Goal: Use online tool/utility: Utilize a website feature to perform a specific function

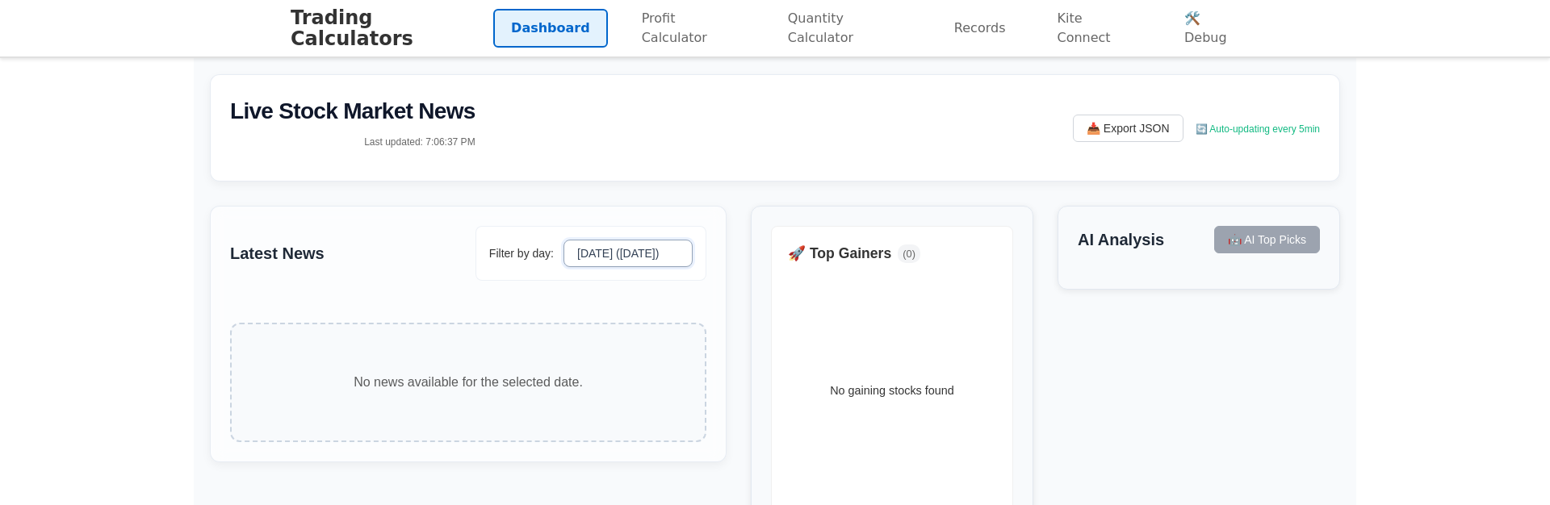
click at [655, 254] on select "[DATE] ([DATE])" at bounding box center [628, 253] width 129 height 27
click at [1242, 39] on link "🛠️ Debug" at bounding box center [1213, 28] width 93 height 58
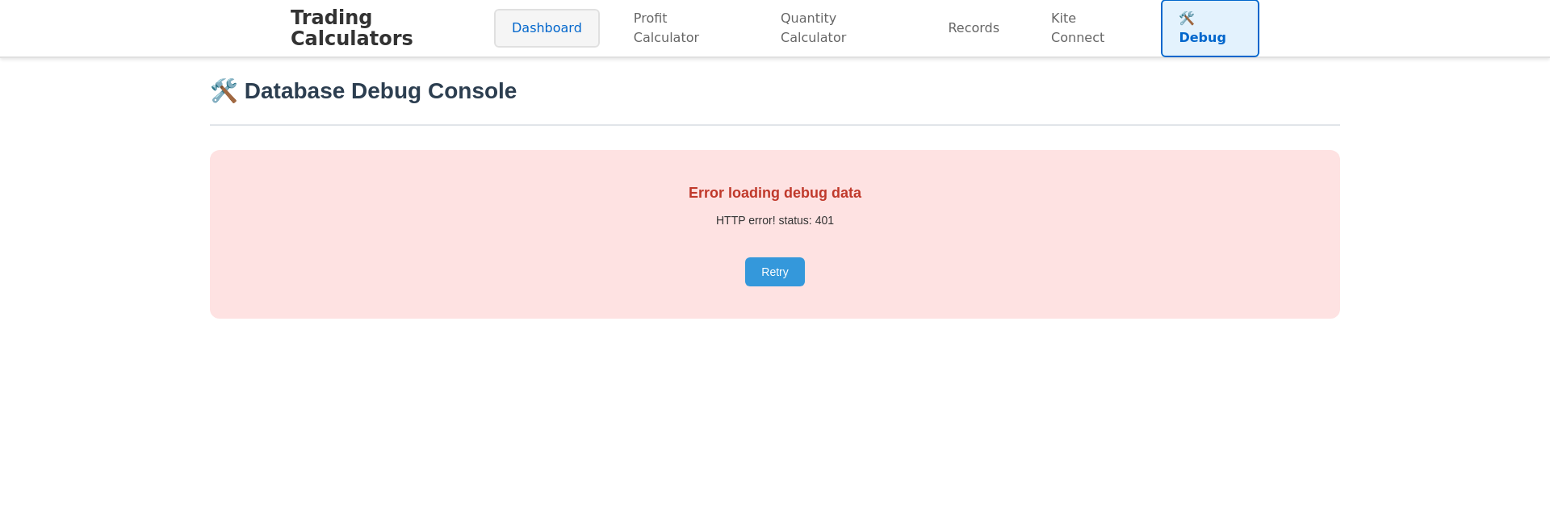
click at [548, 28] on link "Dashboard" at bounding box center [547, 28] width 106 height 39
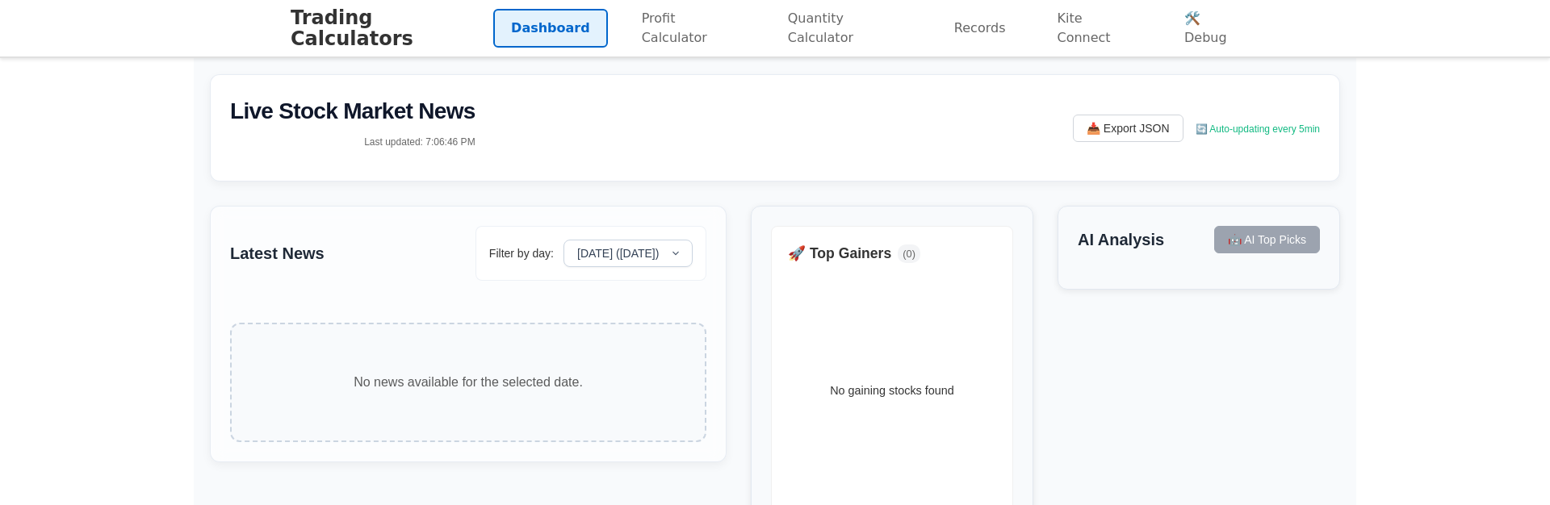
drag, startPoint x: 668, startPoint y: 29, endPoint x: 607, endPoint y: 6, distance: 64.6
click at [668, 29] on link "Profit Calculator" at bounding box center [689, 28] width 130 height 58
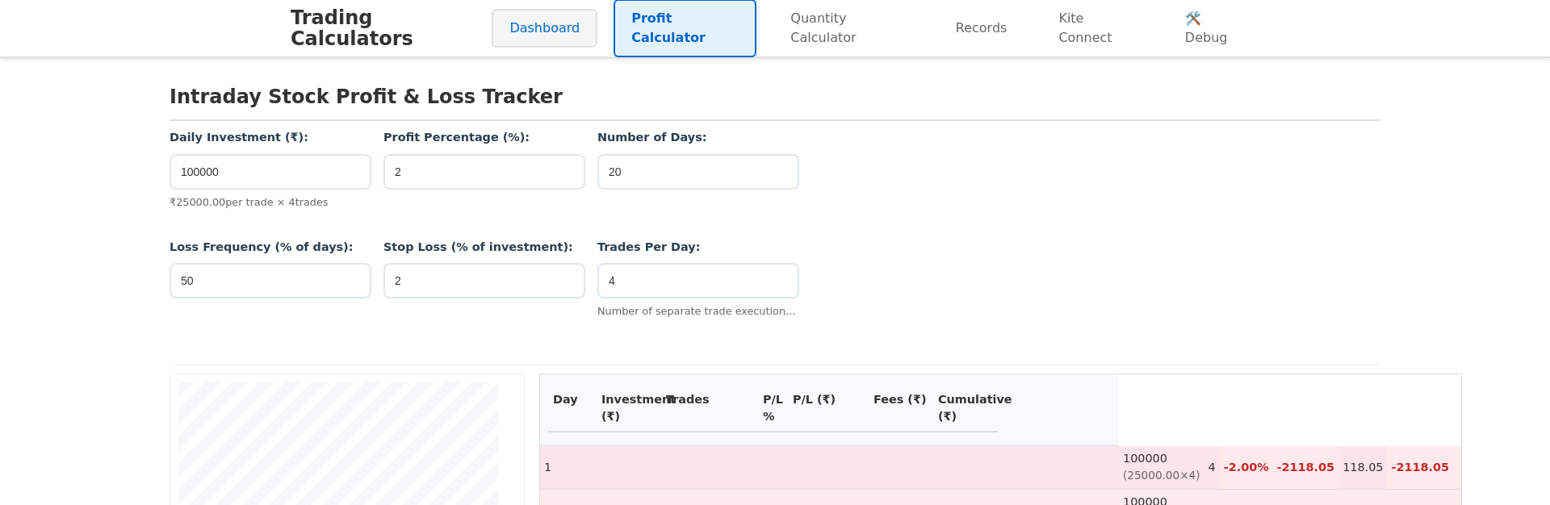
click at [540, 23] on link "Dashboard" at bounding box center [545, 28] width 106 height 39
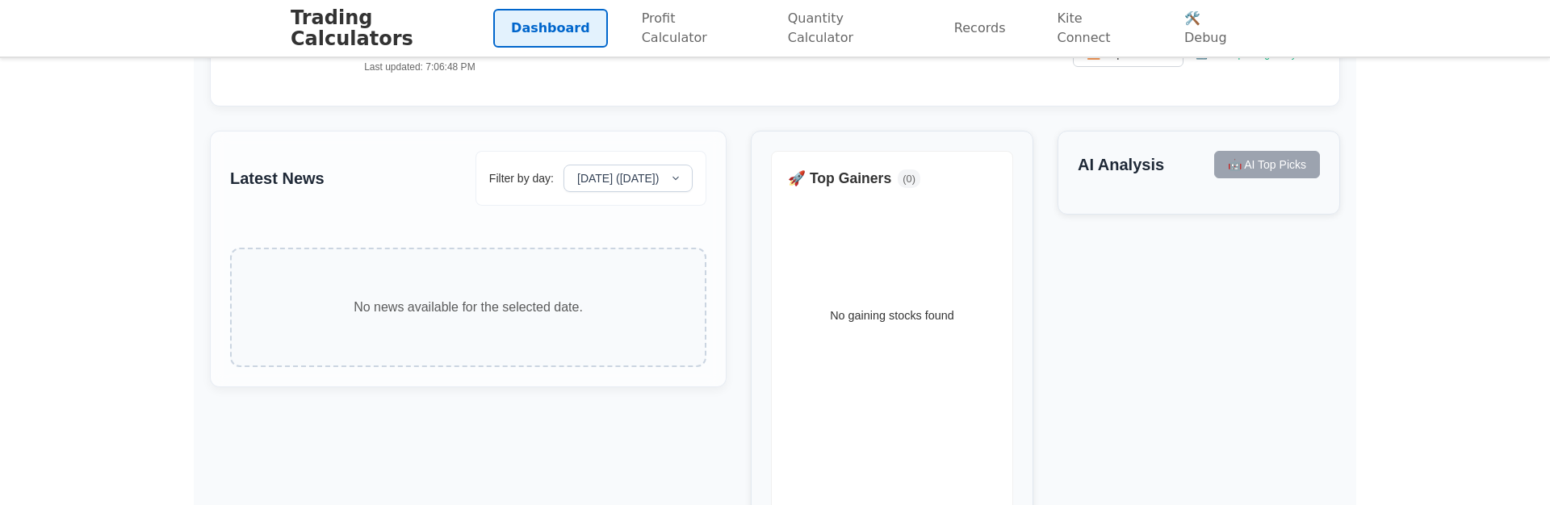
scroll to position [58, 0]
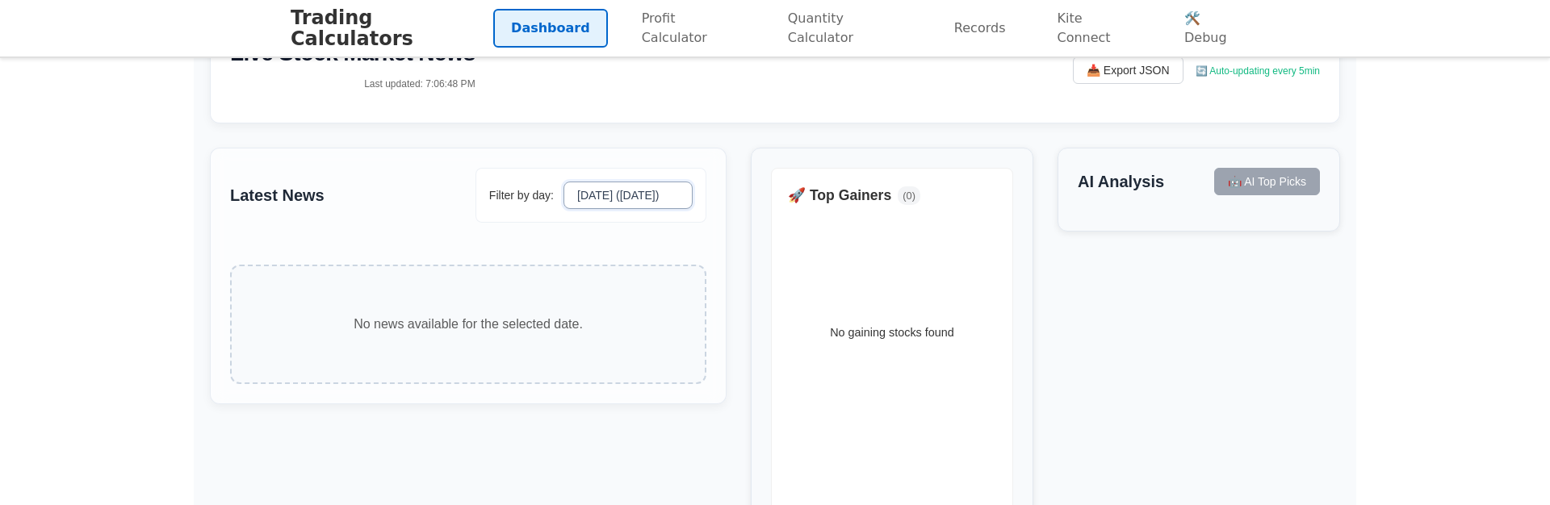
click at [612, 189] on select "[DATE] ([DATE])" at bounding box center [628, 195] width 129 height 27
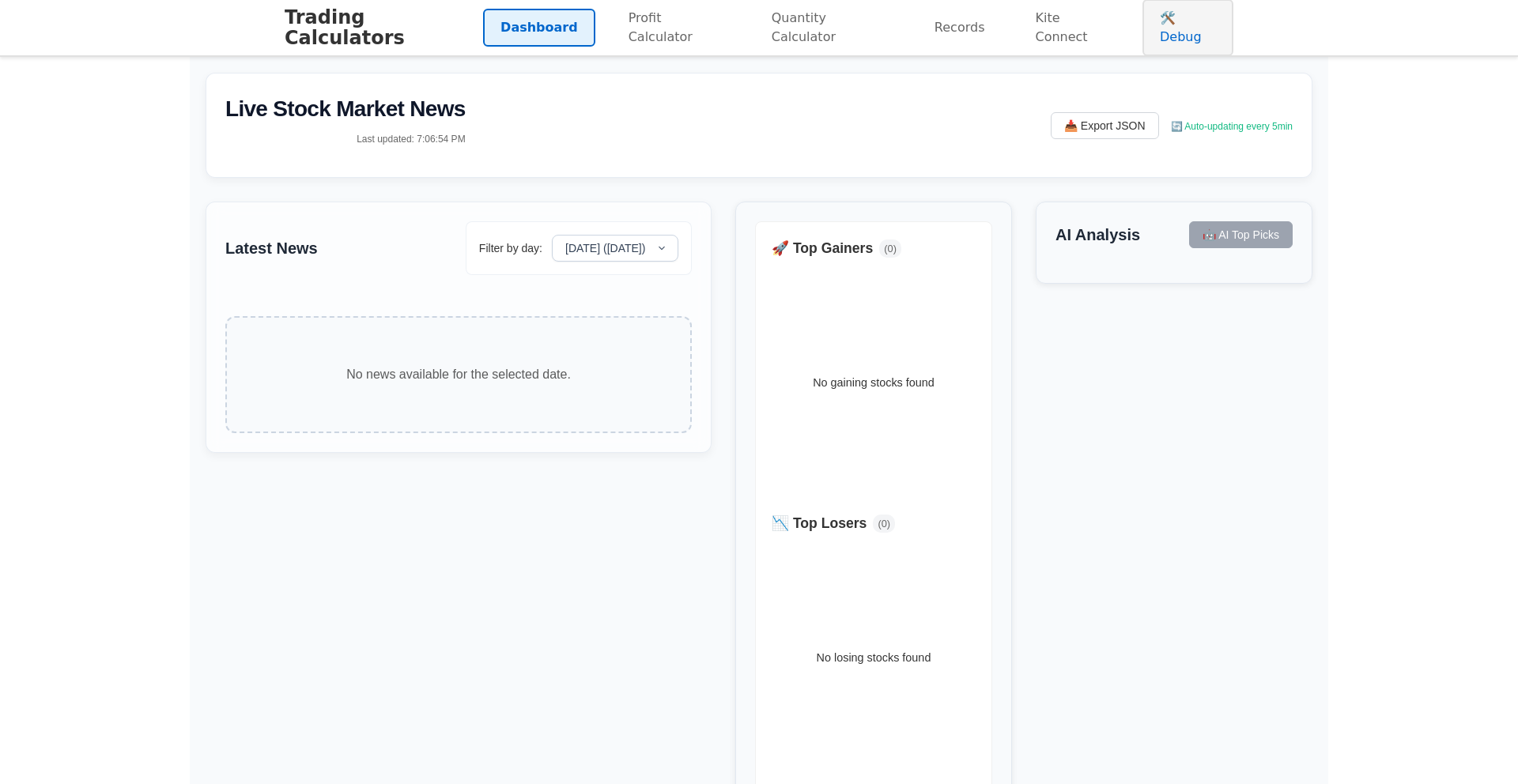
click at [1223, 39] on link "🛠️ Debug" at bounding box center [1188, 27] width 91 height 57
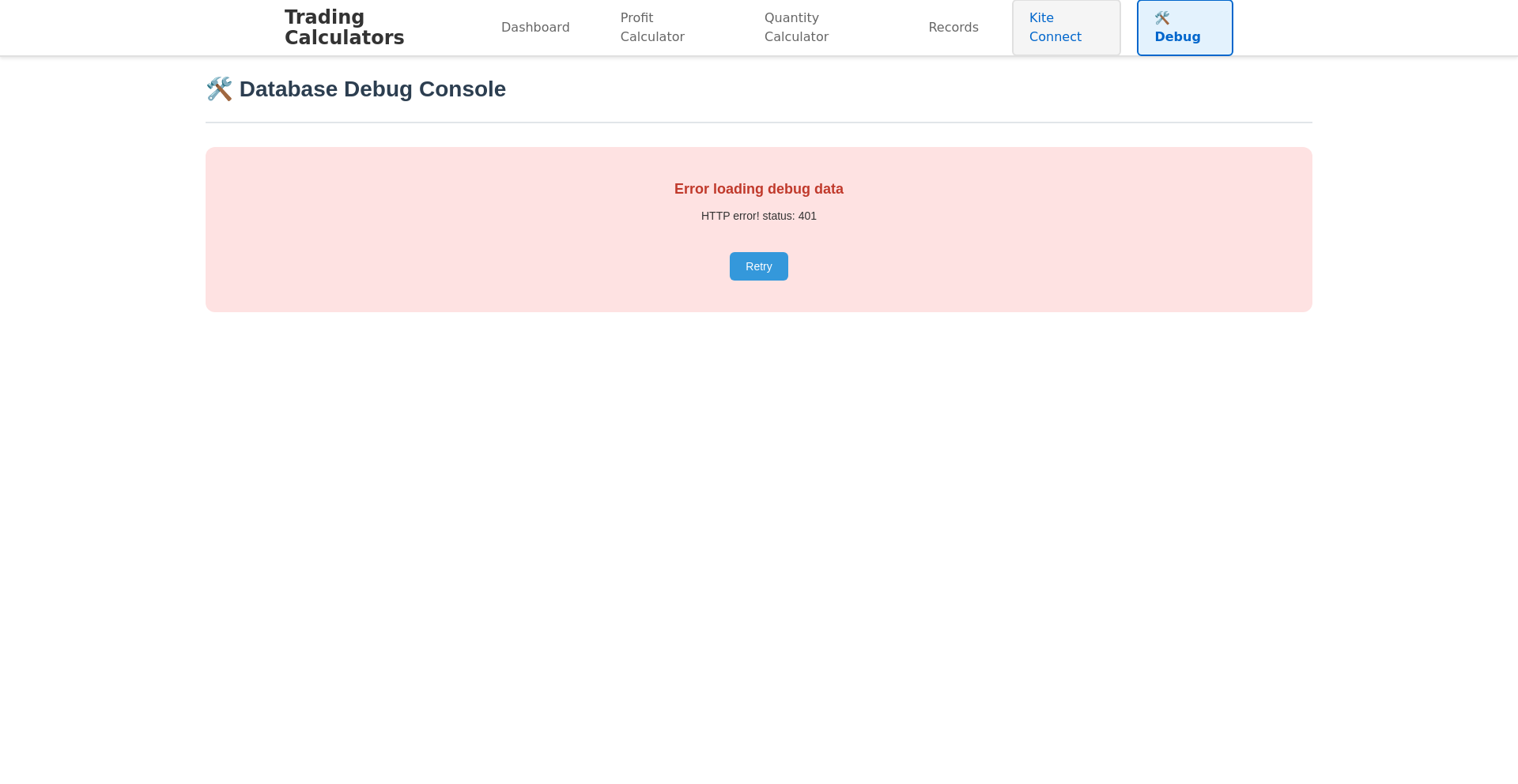
drag, startPoint x: 1111, startPoint y: 30, endPoint x: 1085, endPoint y: 30, distance: 26.0
click at [1111, 30] on link "Kite Connect" at bounding box center [1066, 27] width 109 height 57
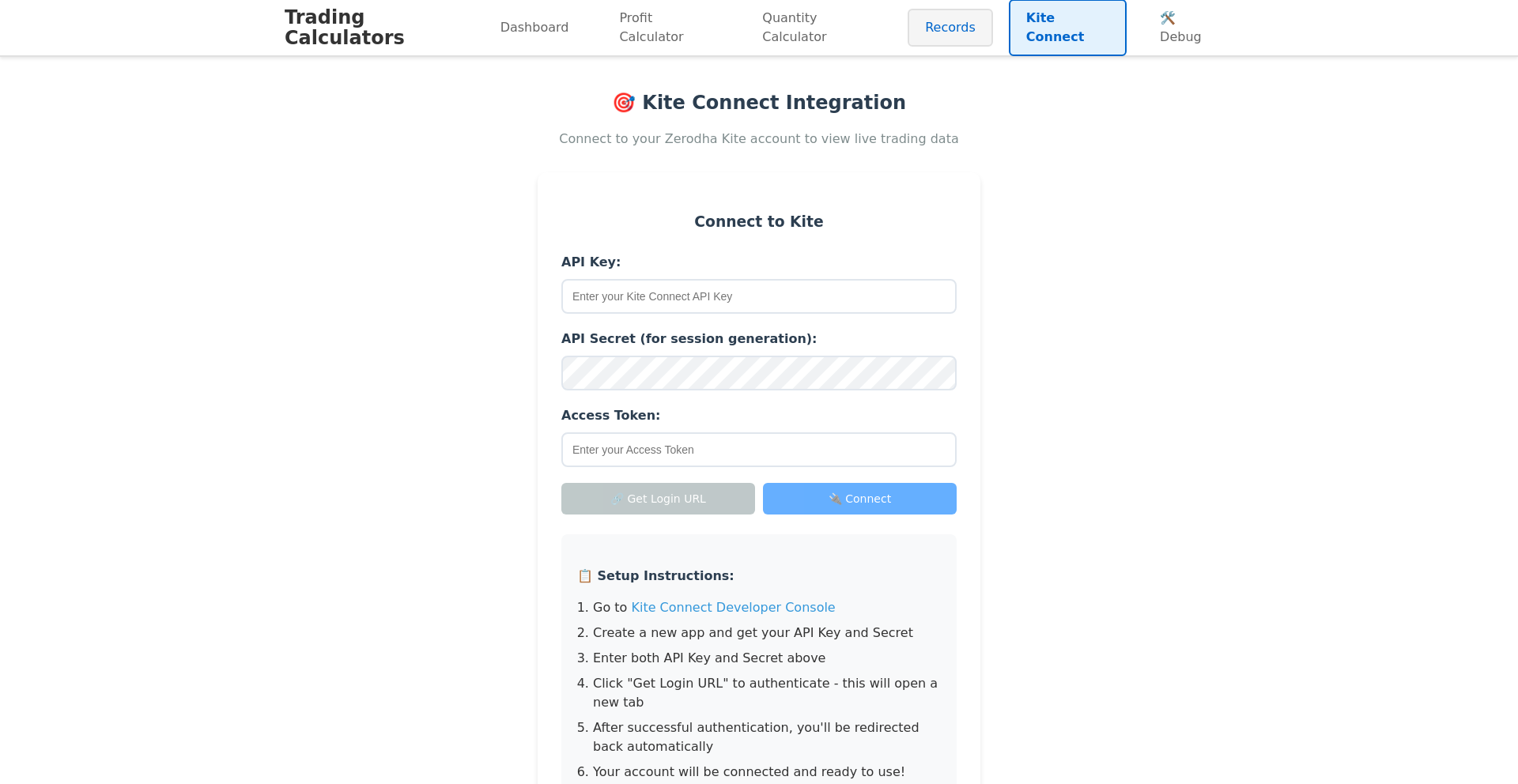
click at [942, 25] on link "Records" at bounding box center [950, 27] width 85 height 38
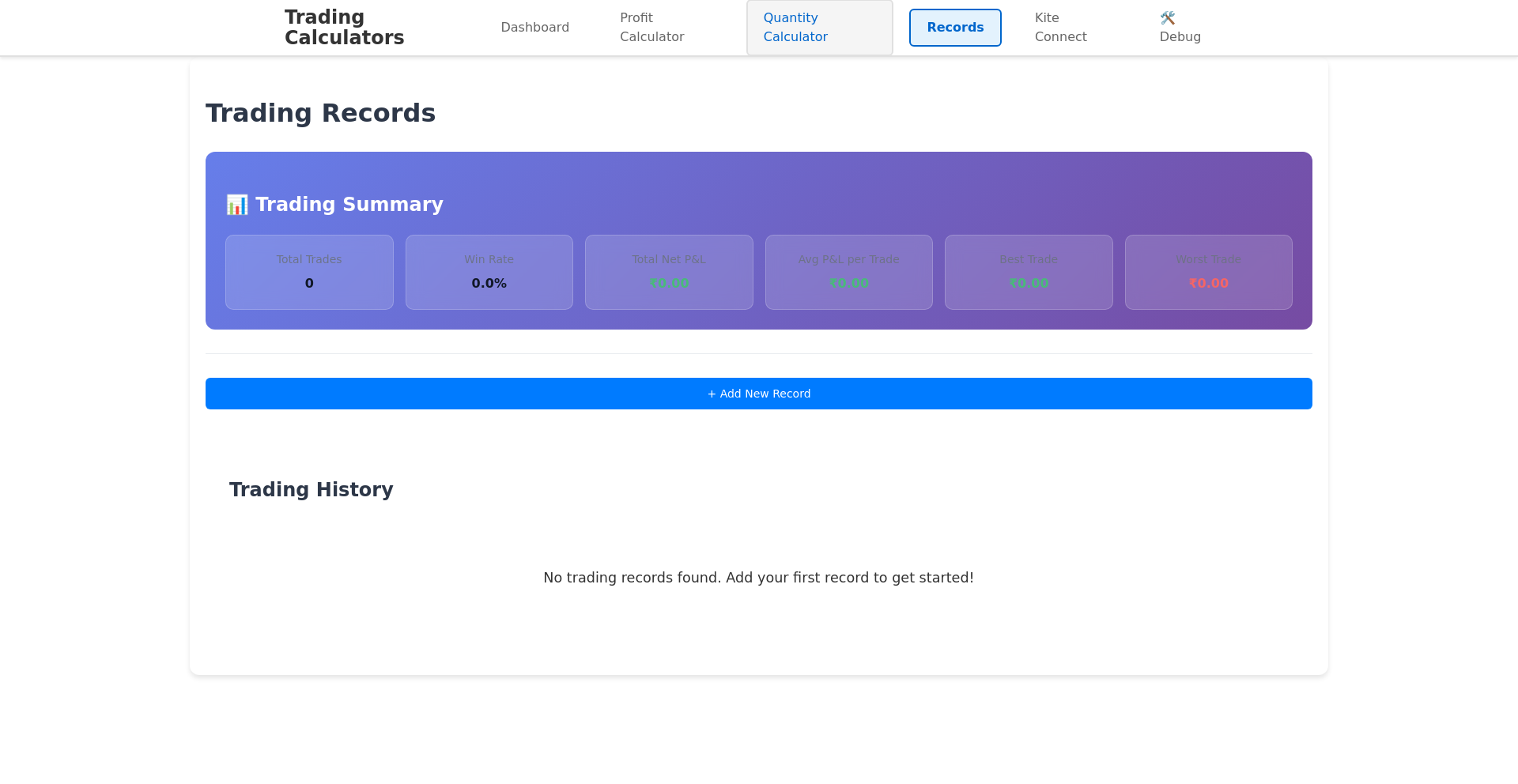
click at [806, 30] on link "Quantity Calculator" at bounding box center [820, 27] width 148 height 57
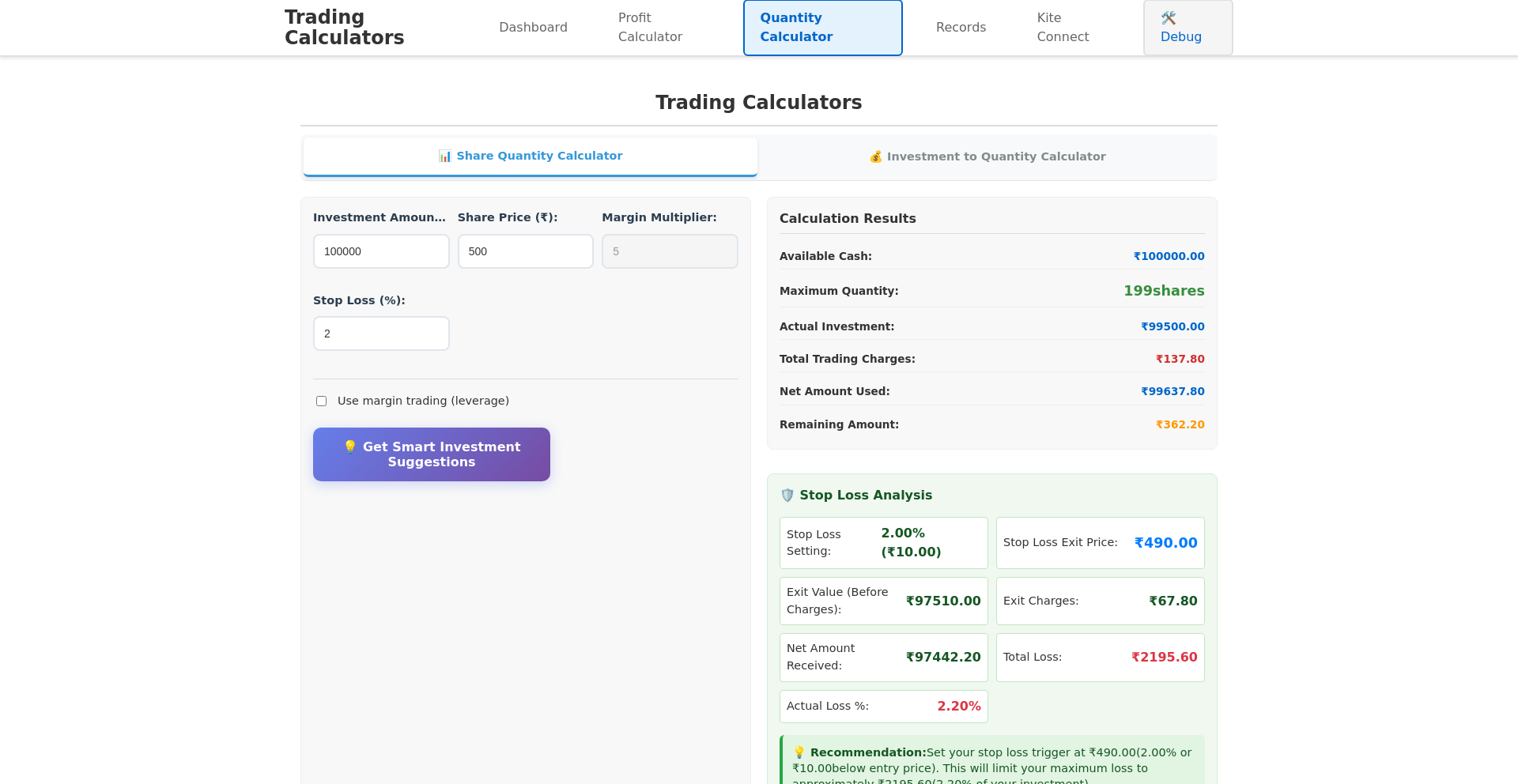
click at [1190, 28] on link "🛠️ Debug" at bounding box center [1188, 27] width 90 height 57
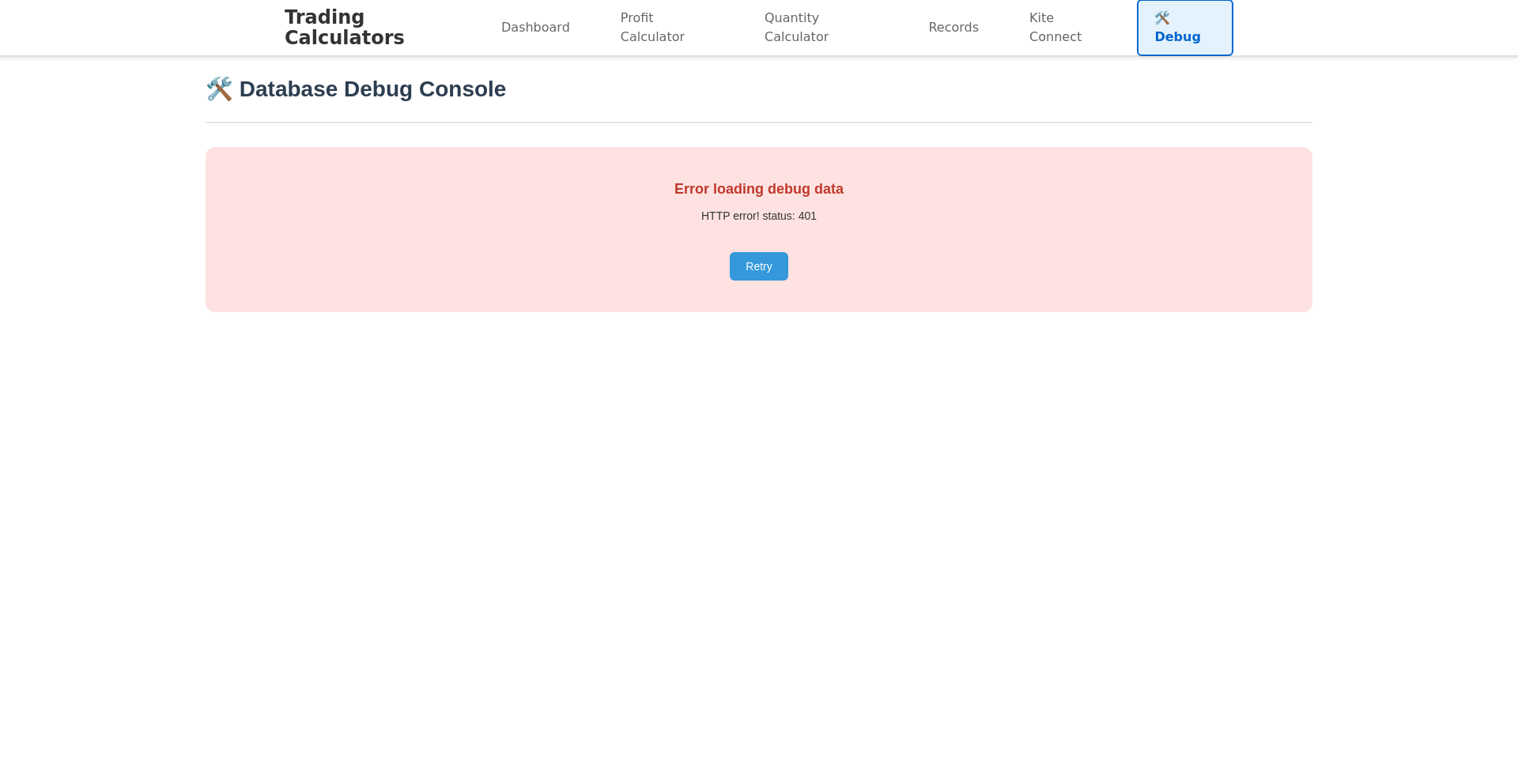
scroll to position [2, 0]
click at [745, 273] on button "Retry" at bounding box center [758, 264] width 58 height 28
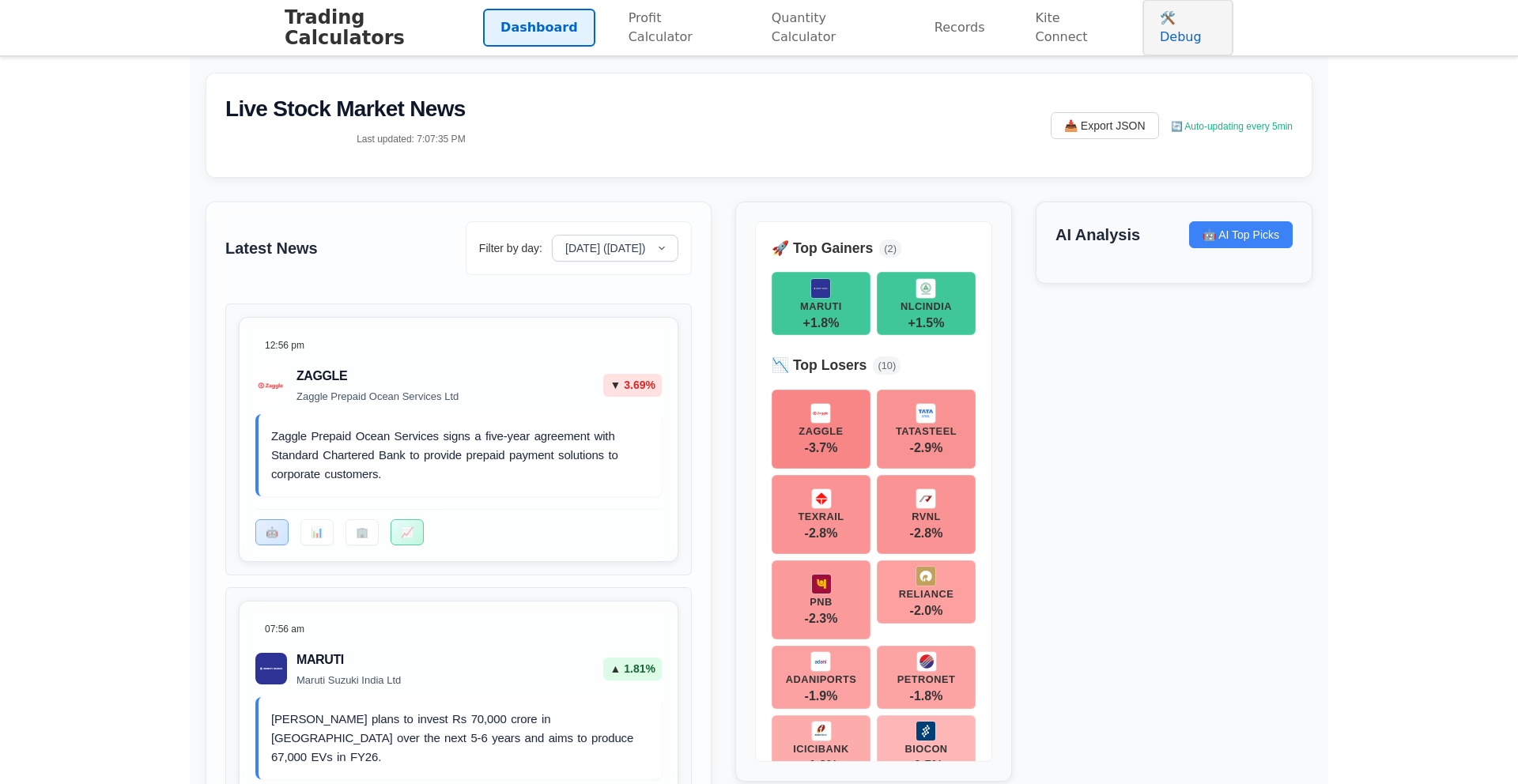
click at [1192, 29] on link "🛠️ Debug" at bounding box center [1188, 27] width 91 height 57
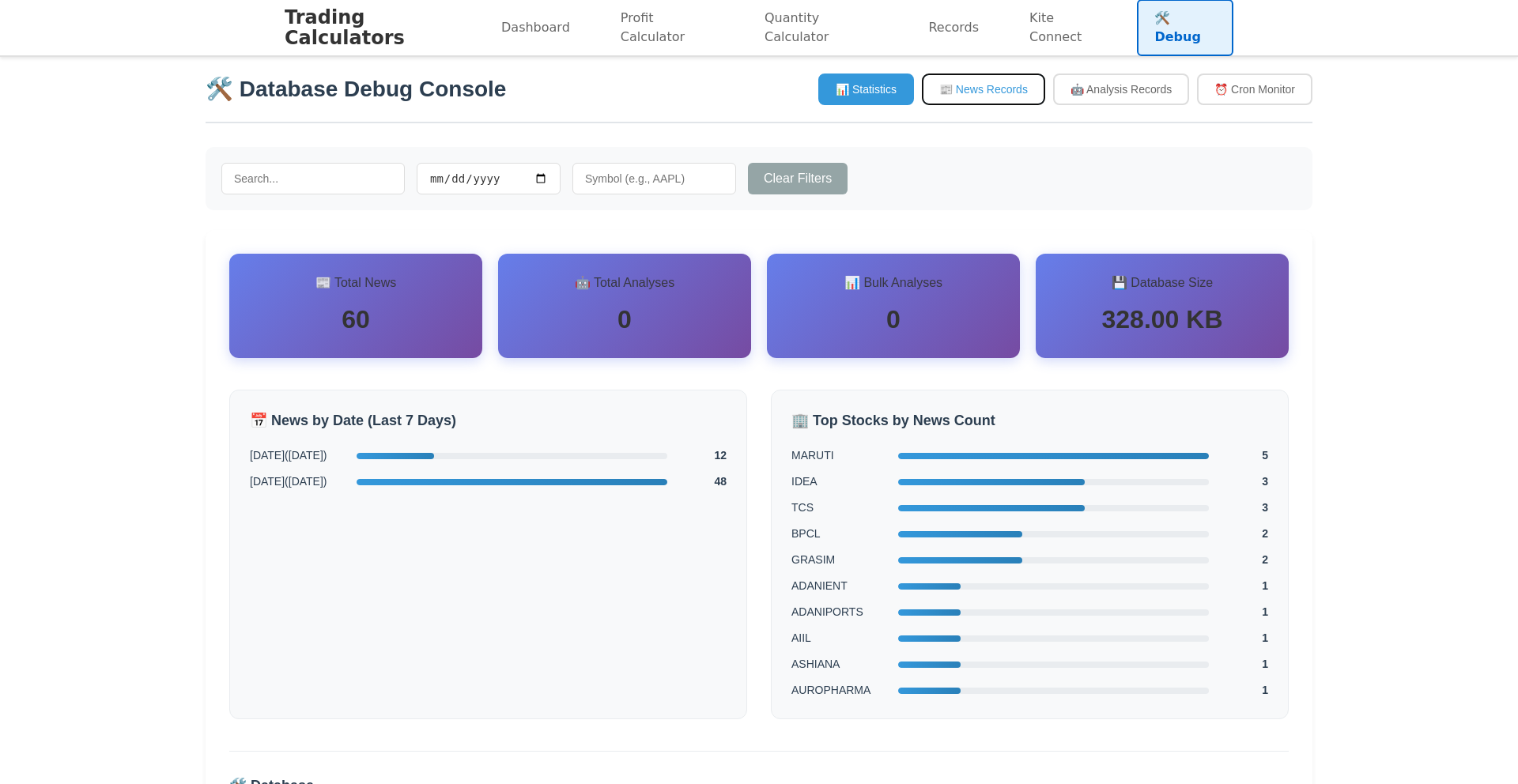
click at [999, 93] on button "📰 News Records" at bounding box center [983, 89] width 123 height 31
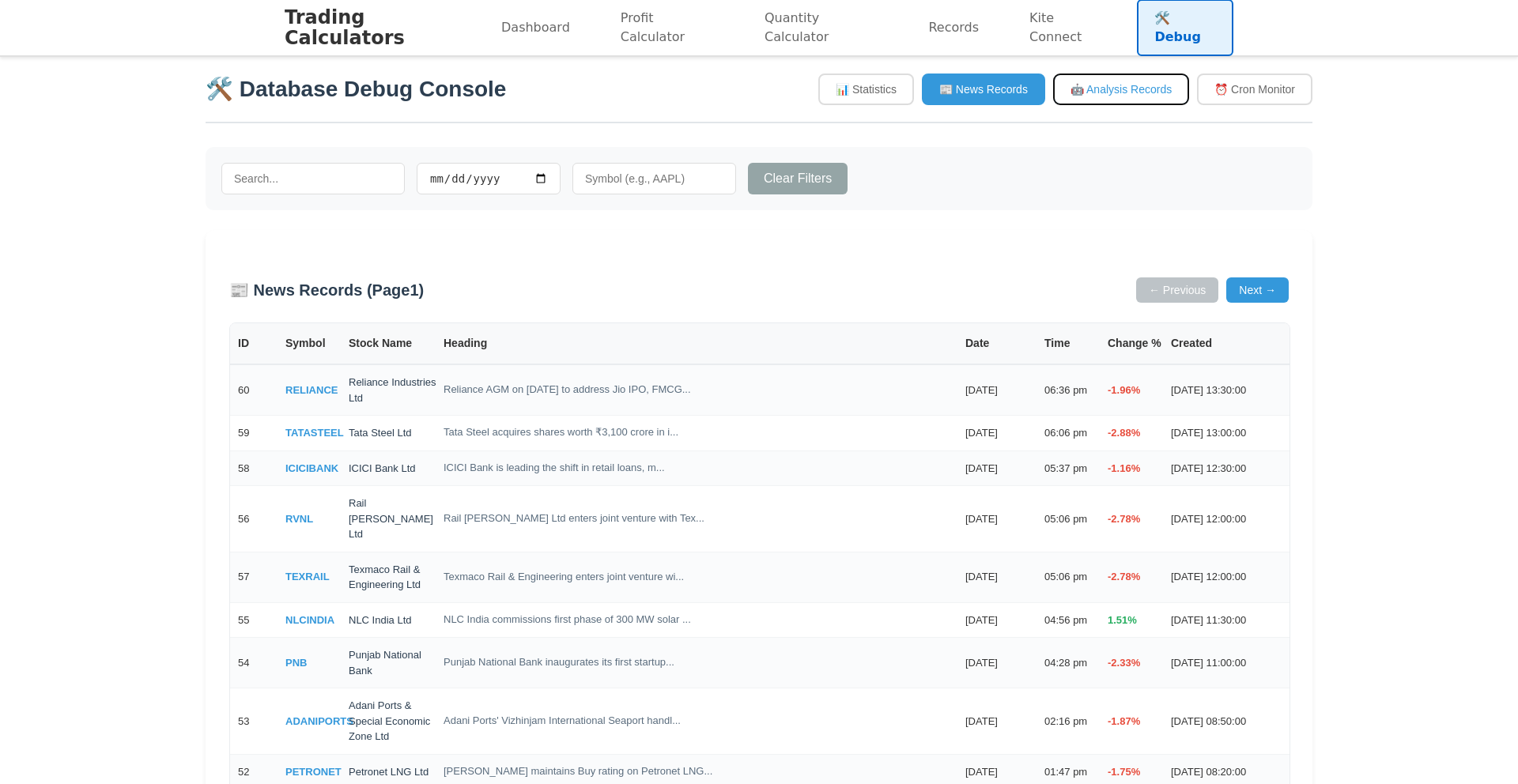
click at [1087, 90] on button "🤖 Analysis Records" at bounding box center [1120, 89] width 136 height 31
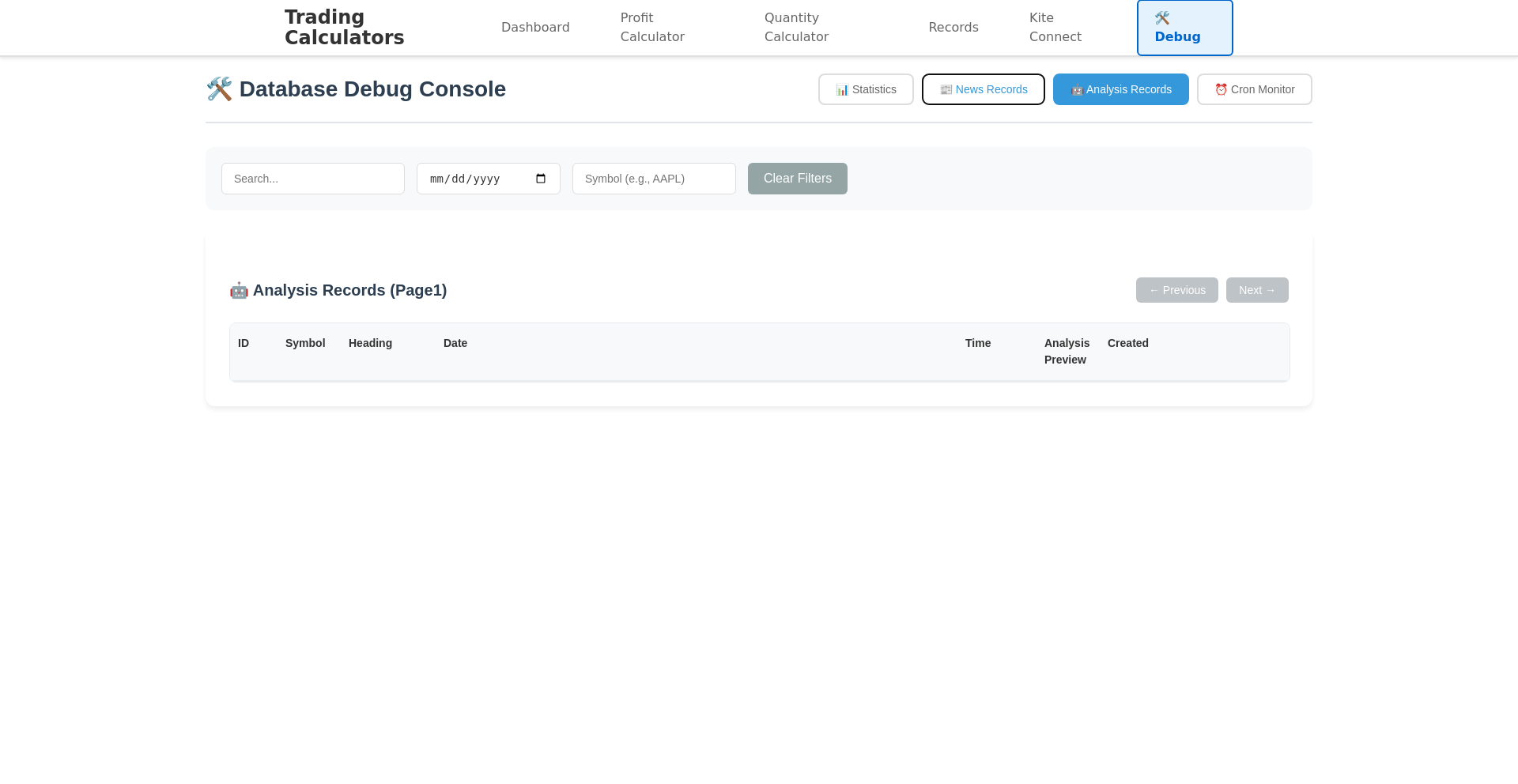
click at [974, 95] on button "📰 News Records" at bounding box center [983, 89] width 123 height 31
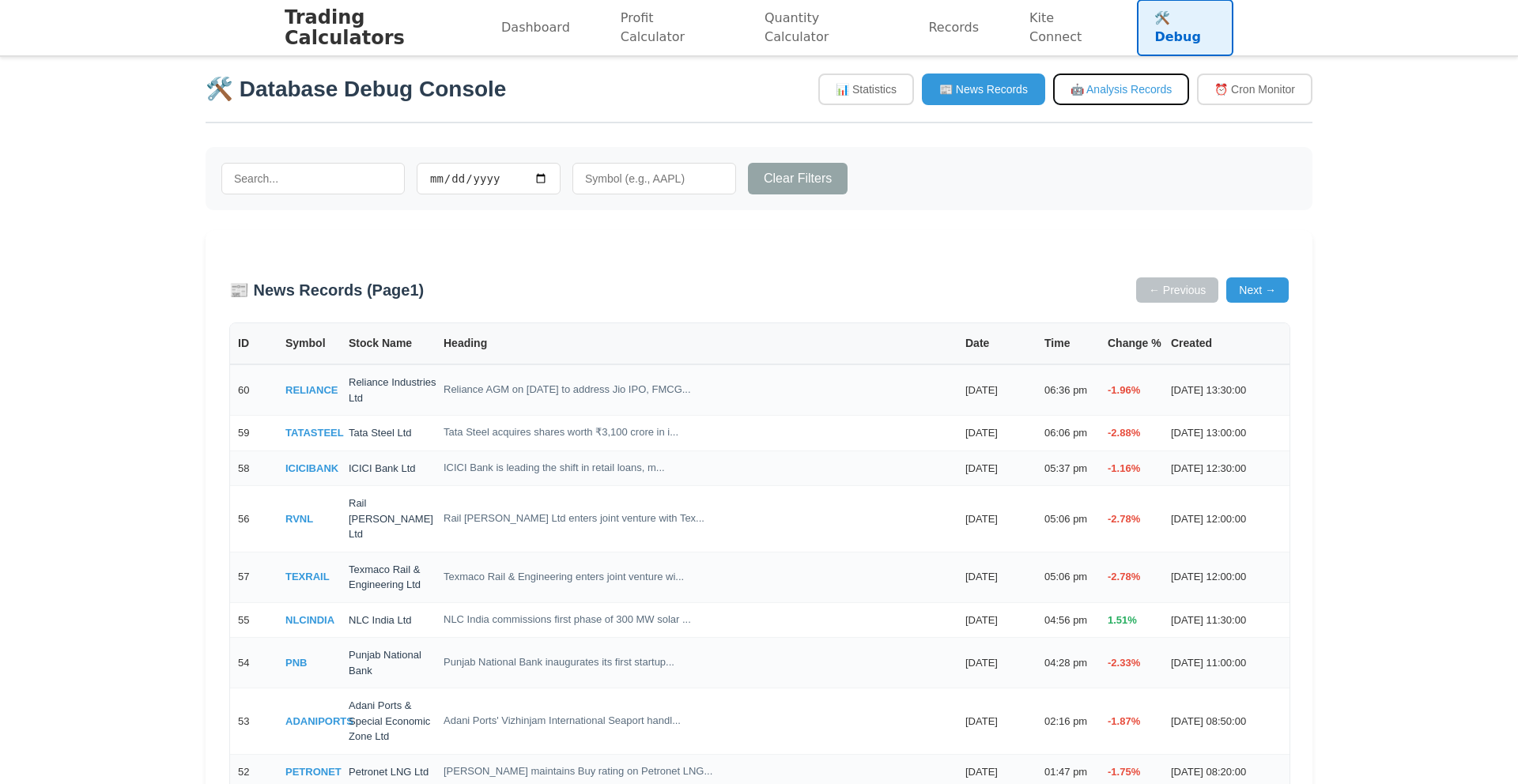
click at [1158, 80] on button "🤖 Analysis Records" at bounding box center [1120, 89] width 136 height 31
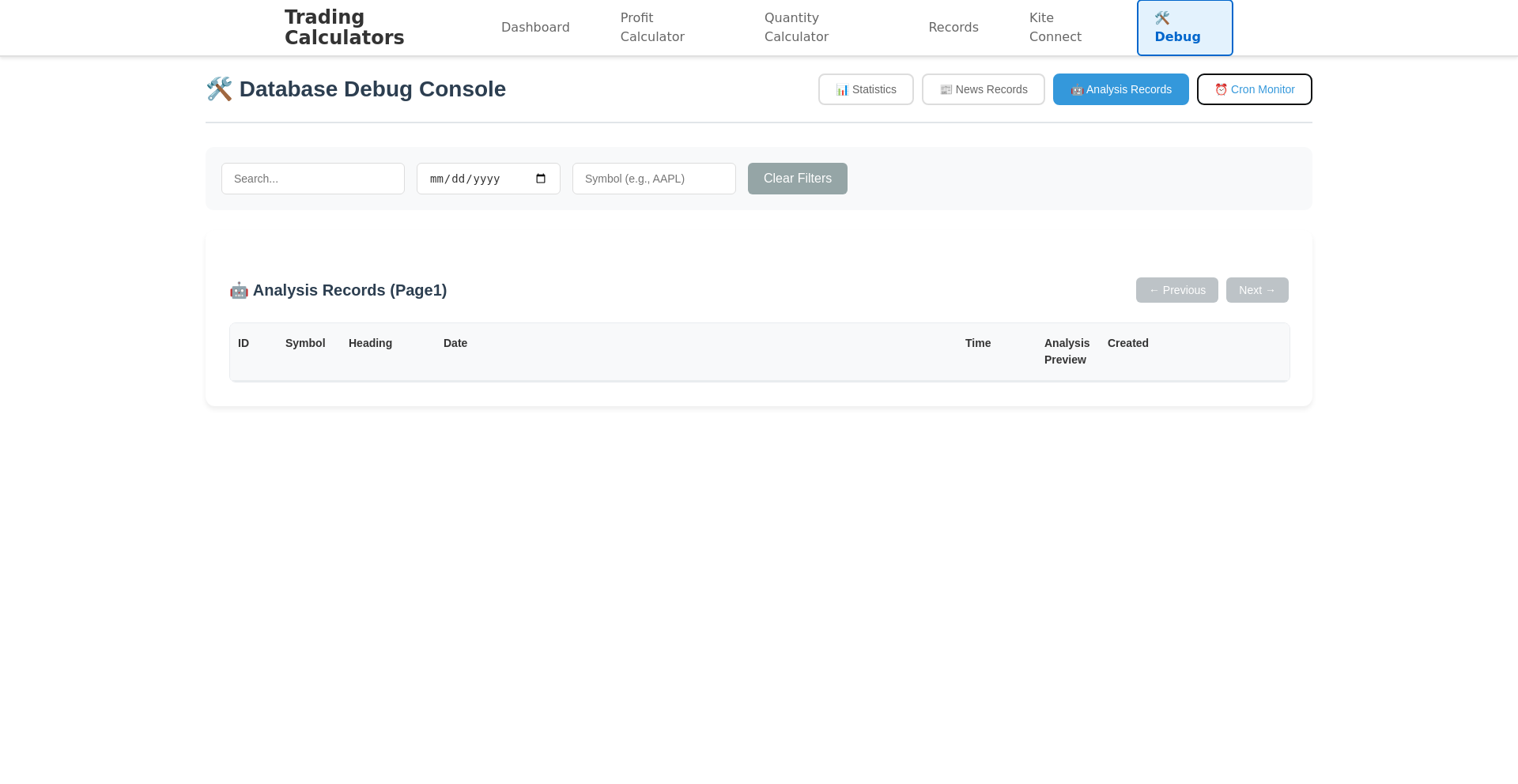
click at [1283, 85] on button "⏰ Cron Monitor" at bounding box center [1255, 89] width 116 height 31
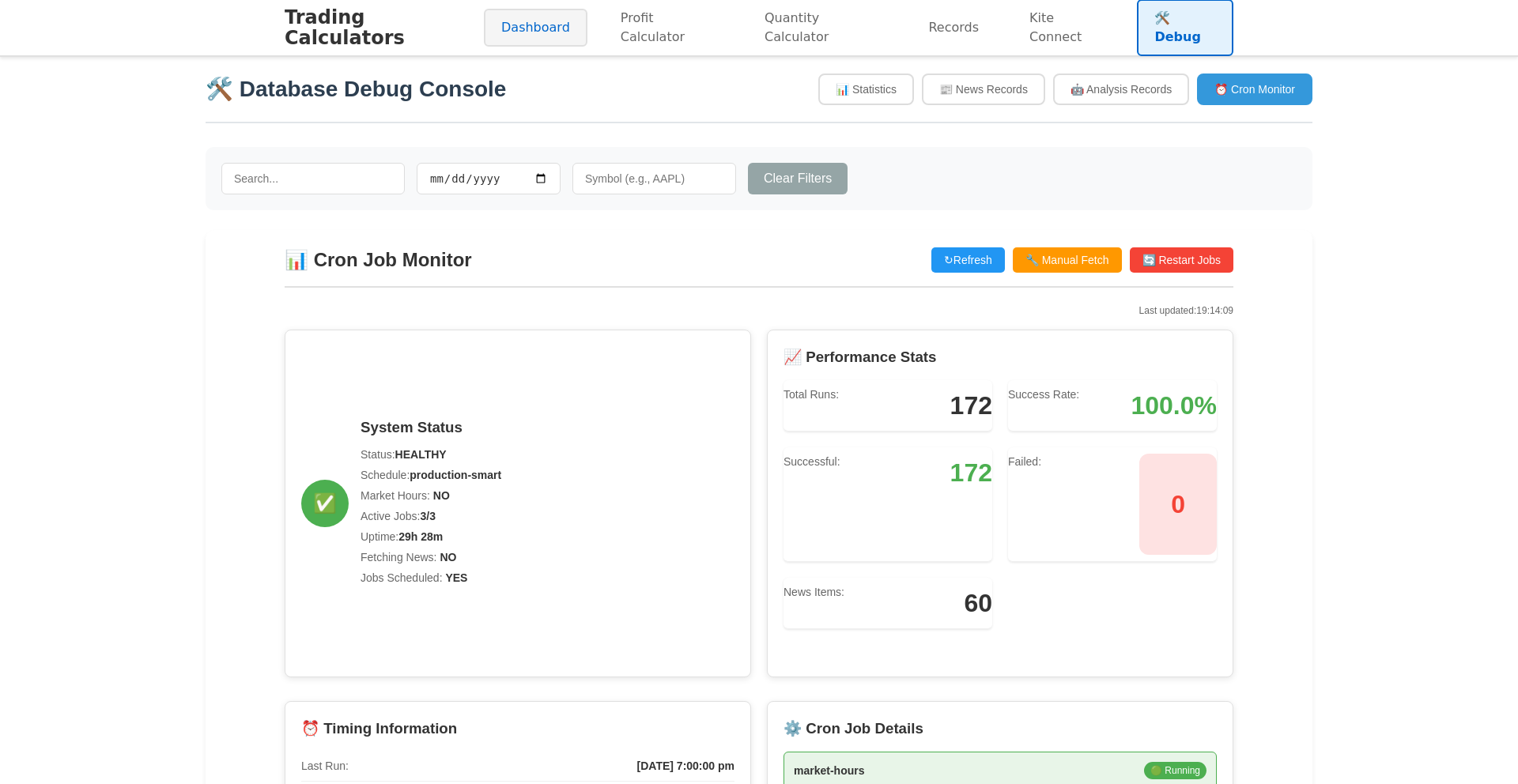
click at [561, 30] on link "Dashboard" at bounding box center [536, 27] width 104 height 38
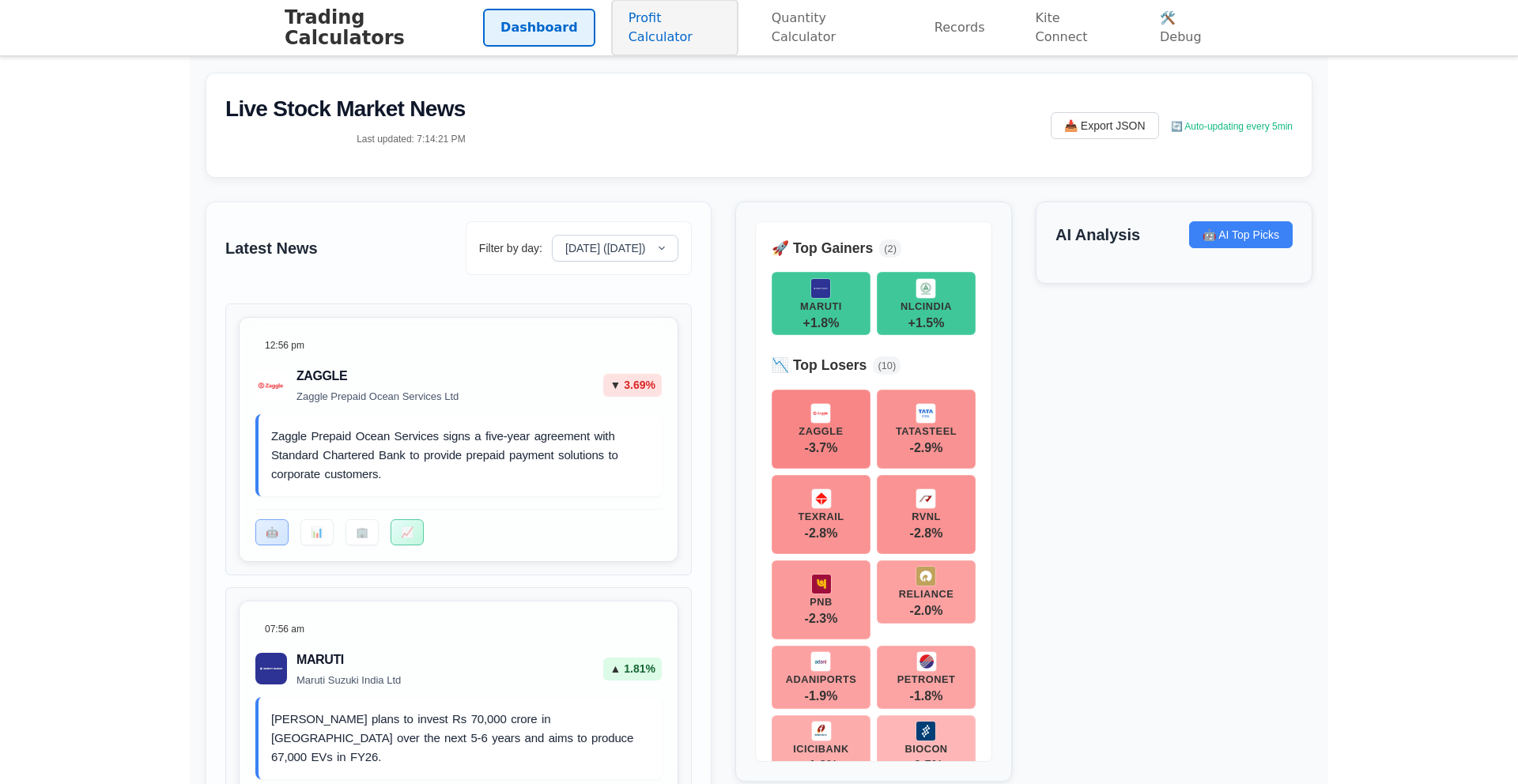
click at [644, 32] on link "Profit Calculator" at bounding box center [675, 27] width 127 height 57
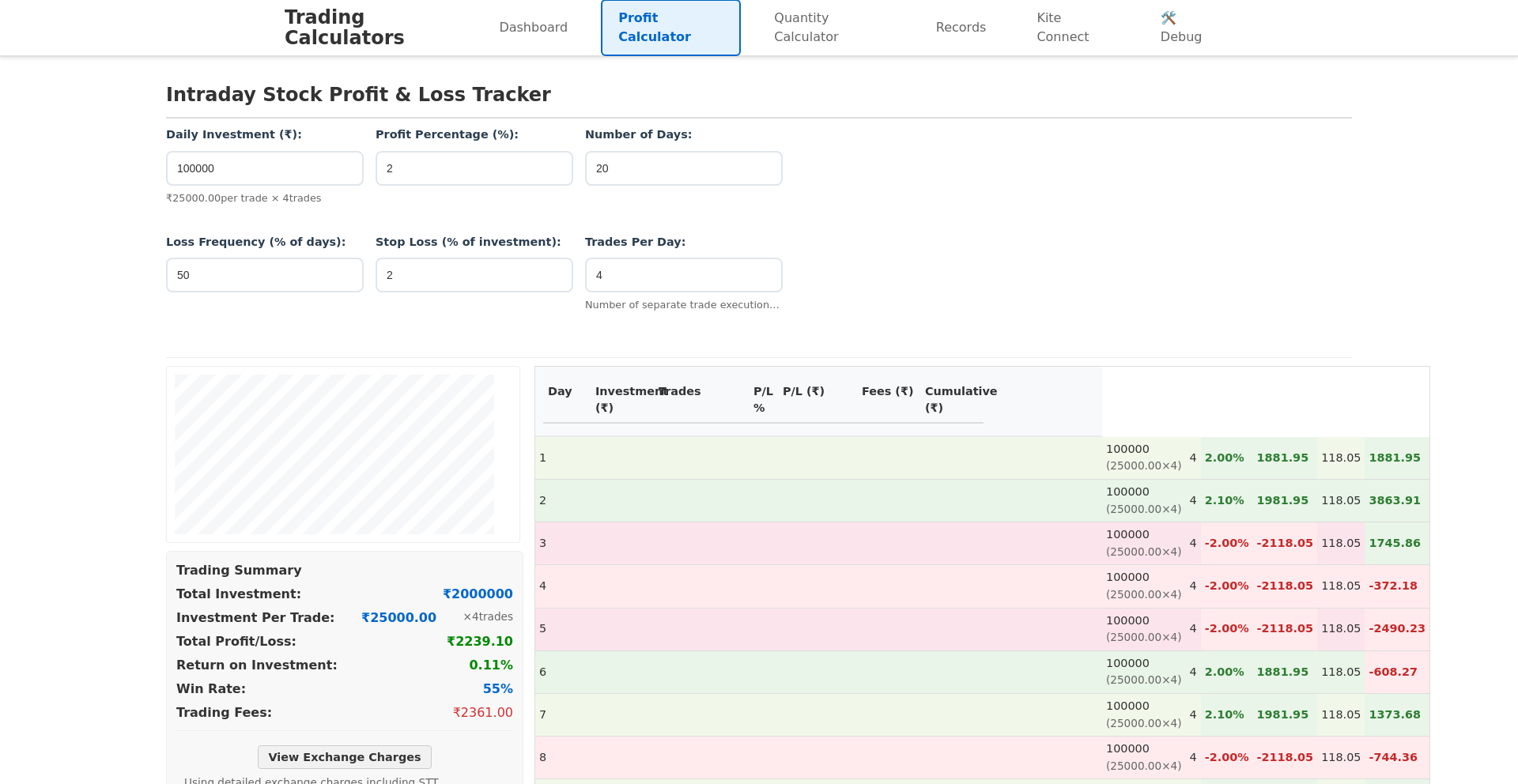
click at [747, 23] on div "Dashboard Profit Calculator Quantity Calculator Records Kite Connect 🛠️ Debug" at bounding box center [858, 27] width 752 height 57
drag, startPoint x: 776, startPoint y: 24, endPoint x: 778, endPoint y: 50, distance: 26.1
click at [776, 24] on link "Quantity Calculator" at bounding box center [830, 27] width 146 height 57
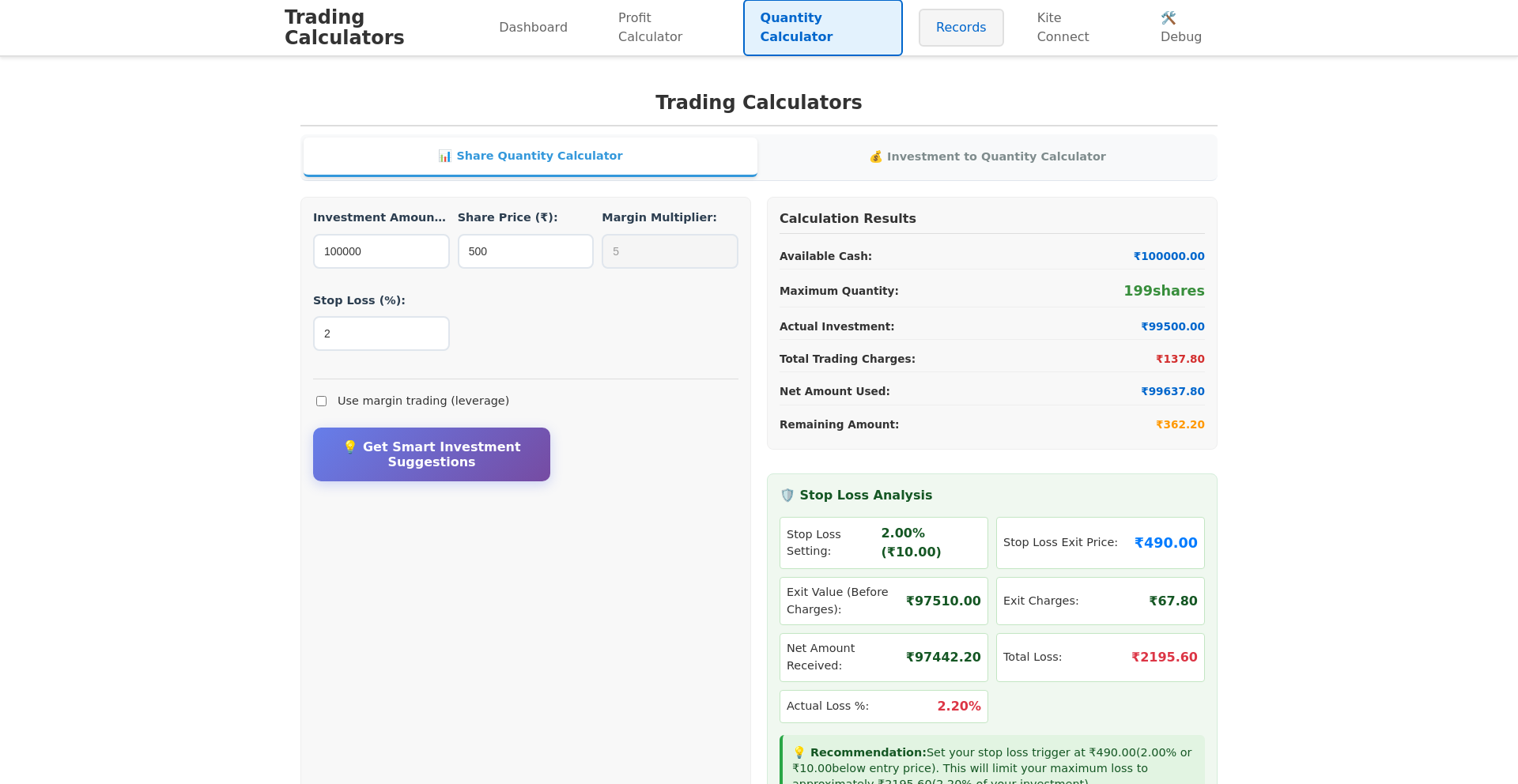
click at [999, 40] on link "Records" at bounding box center [961, 27] width 85 height 38
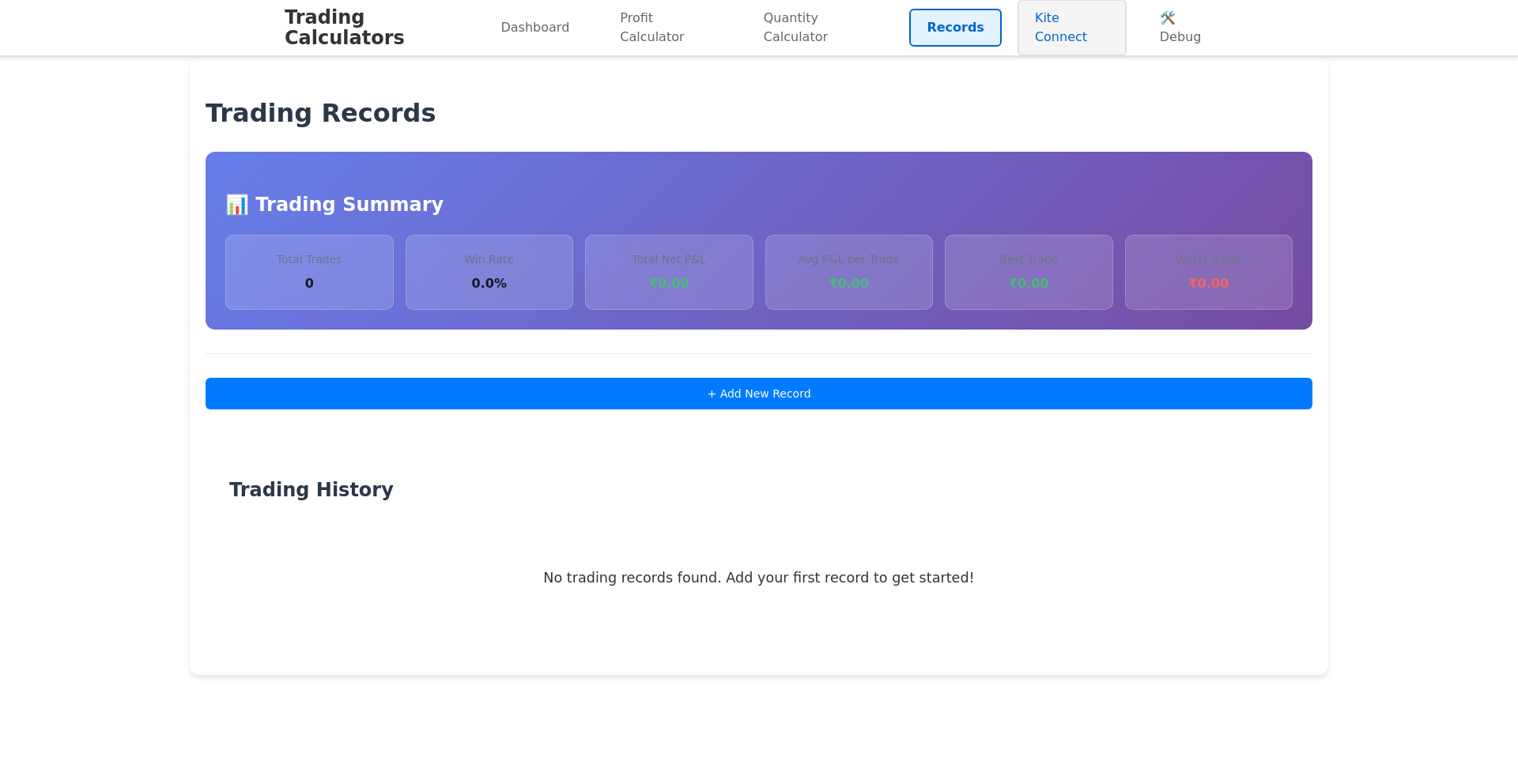
click at [1057, 46] on link "Kite Connect" at bounding box center [1071, 27] width 109 height 57
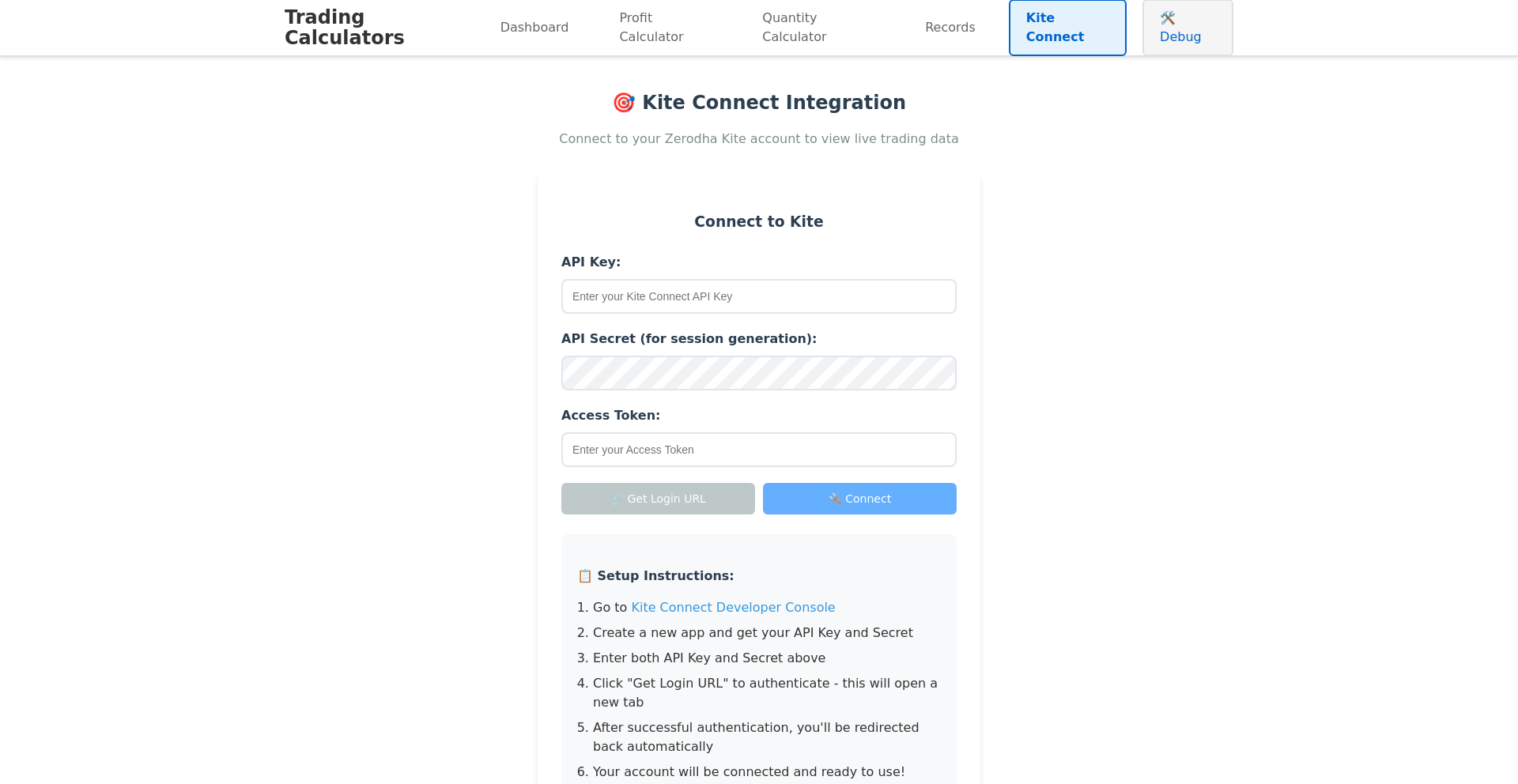
click at [1194, 43] on link "🛠️ Debug" at bounding box center [1188, 27] width 91 height 57
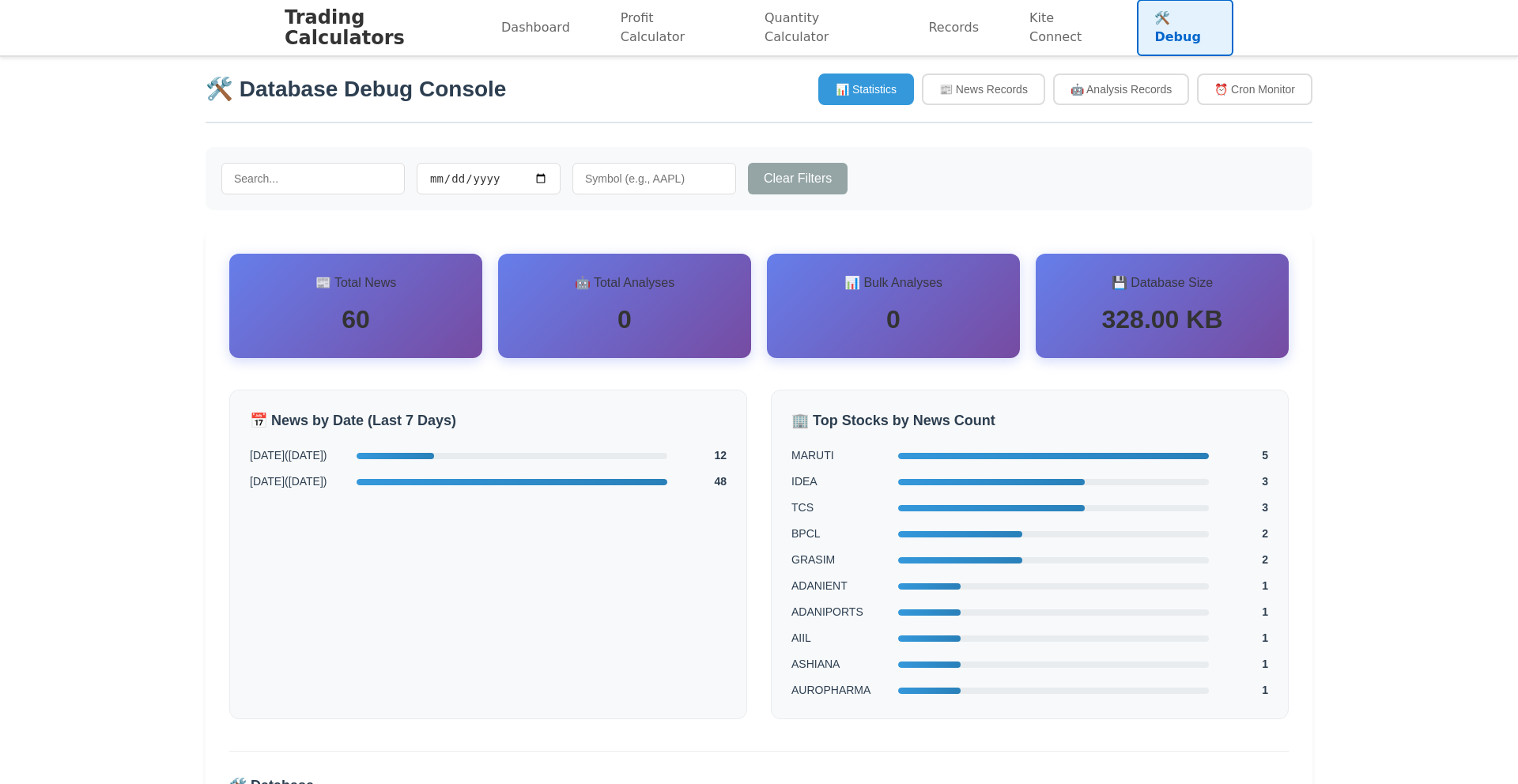
click at [689, 177] on input "text" at bounding box center [654, 178] width 164 height 31
type input "MARUTI"
click at [986, 85] on button "📰 News Records" at bounding box center [983, 89] width 123 height 31
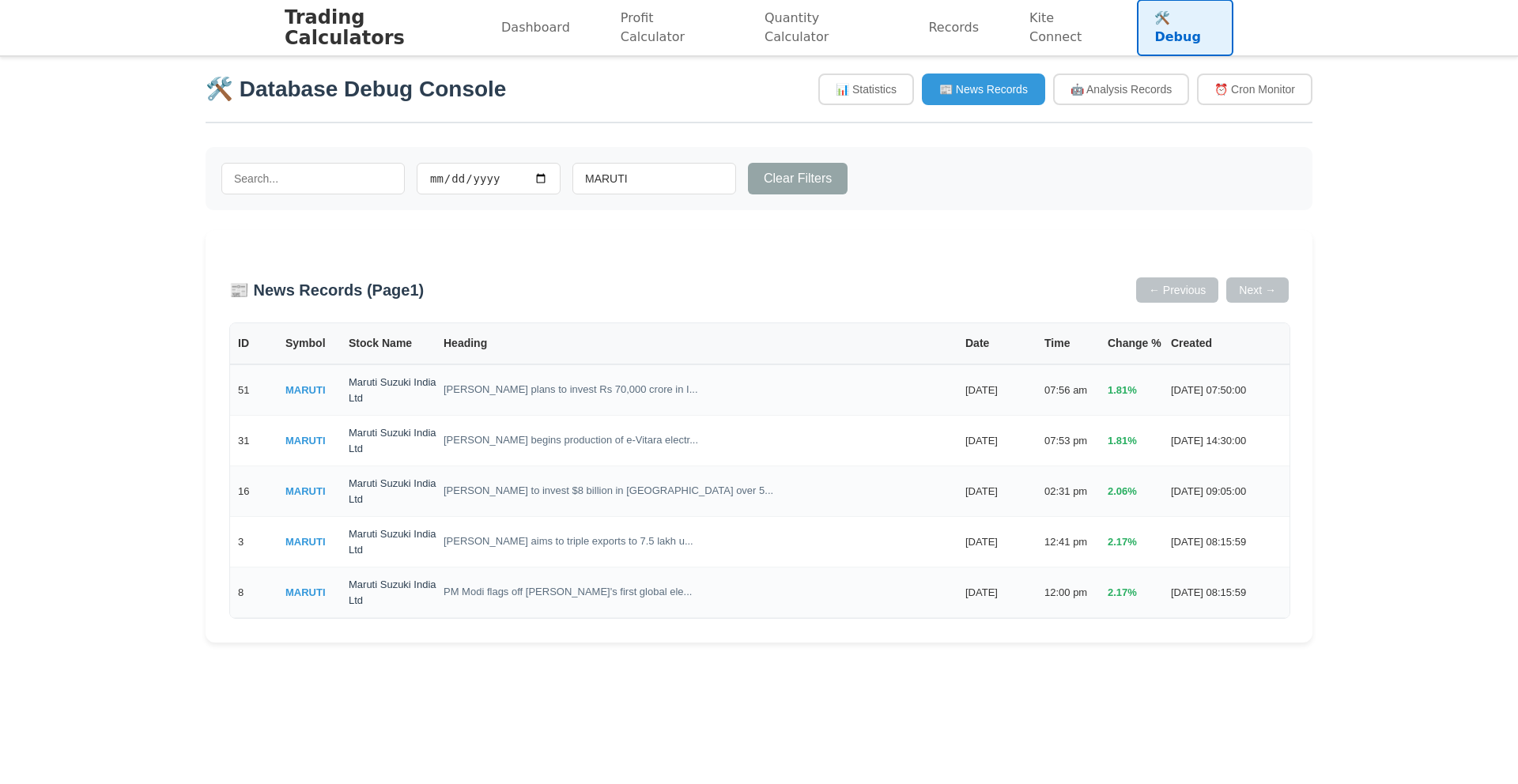
click at [706, 288] on div "📰 News Records (Page 1 ) ← Previous Next →" at bounding box center [759, 290] width 1060 height 25
click at [895, 97] on button "📊 Statistics" at bounding box center [867, 89] width 96 height 31
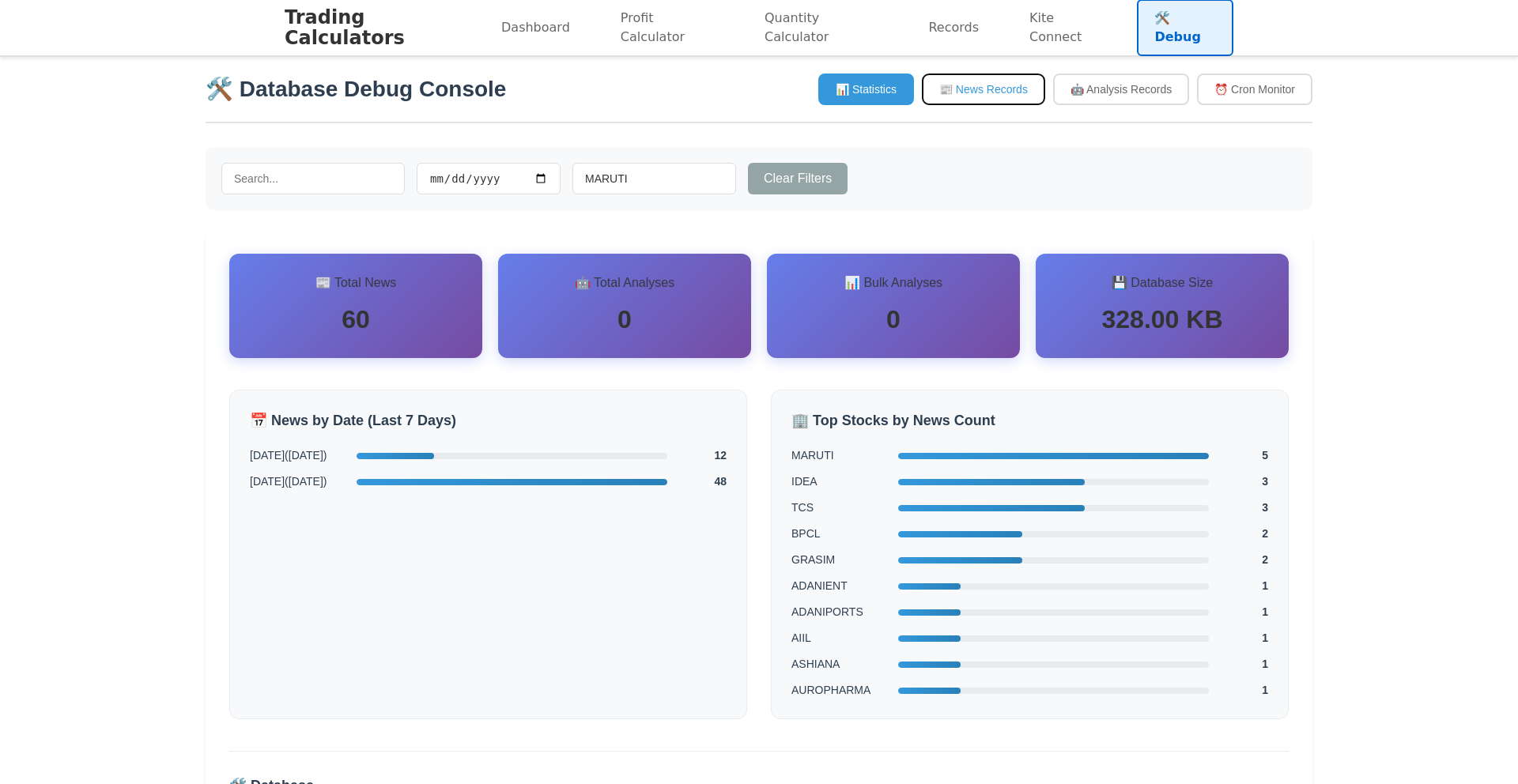
click at [971, 96] on button "📰 News Records" at bounding box center [983, 89] width 123 height 31
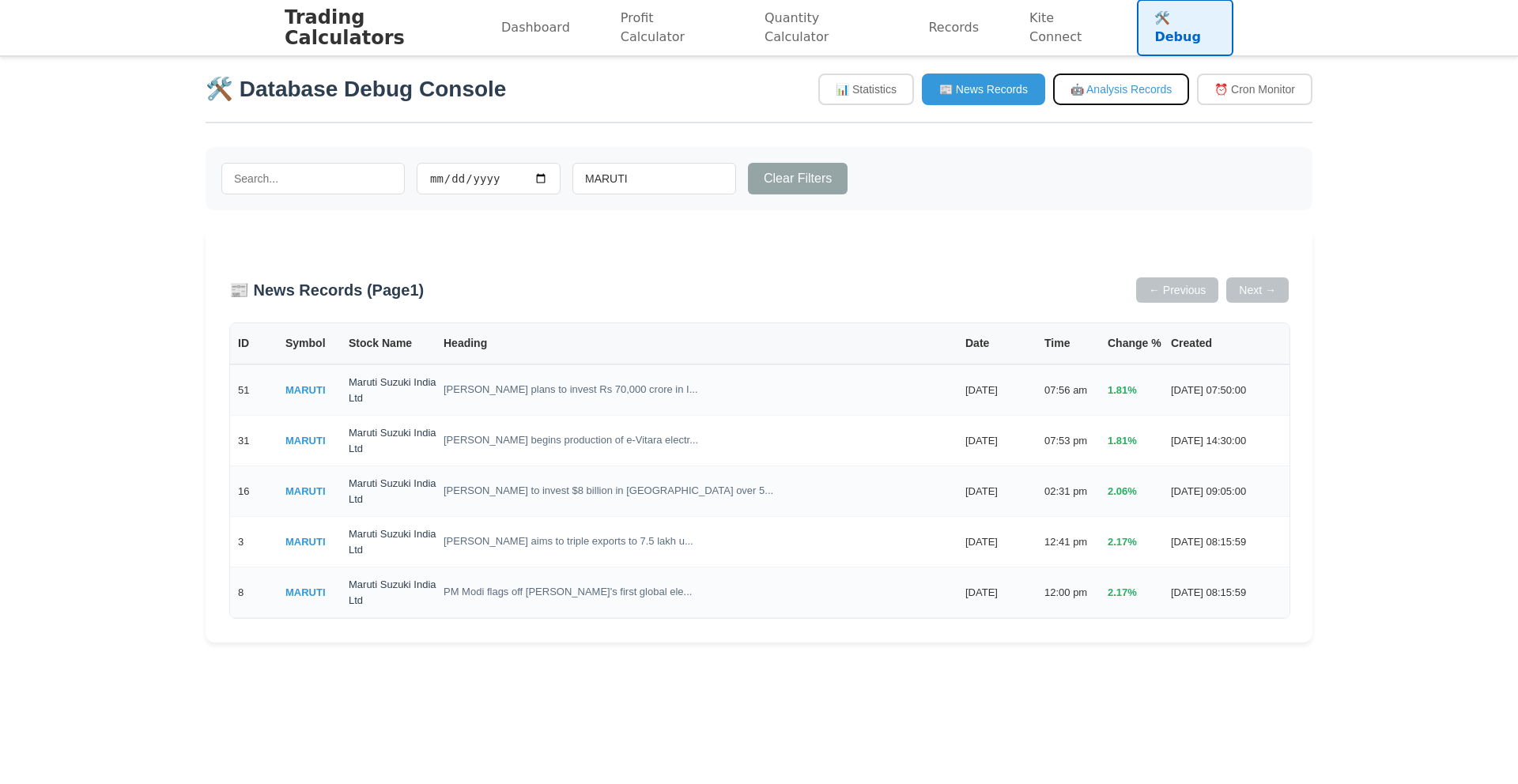
click at [1104, 101] on button "🤖 Analysis Records" at bounding box center [1120, 89] width 136 height 31
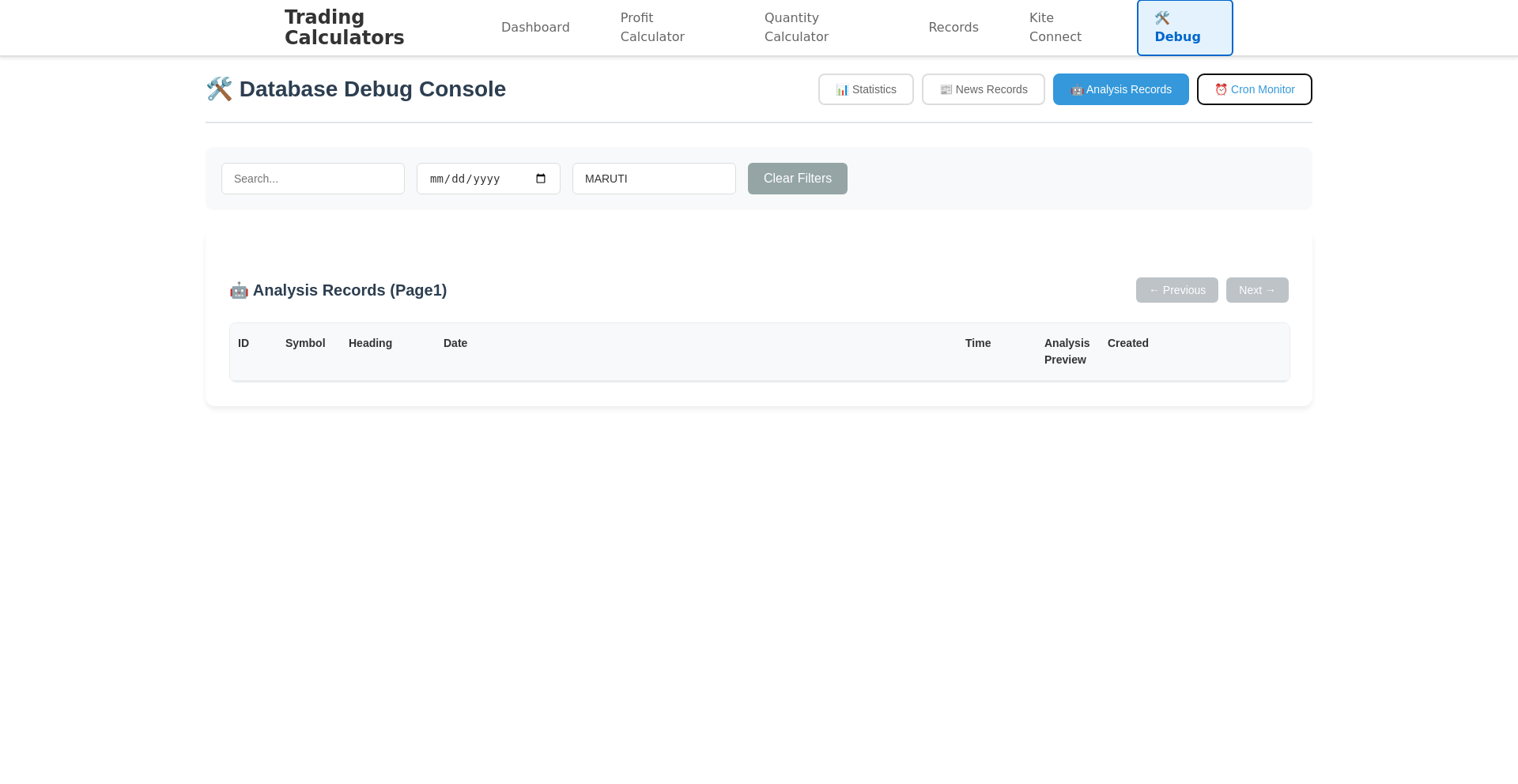
click at [1227, 104] on button "⏰ Cron Monitor" at bounding box center [1255, 89] width 116 height 31
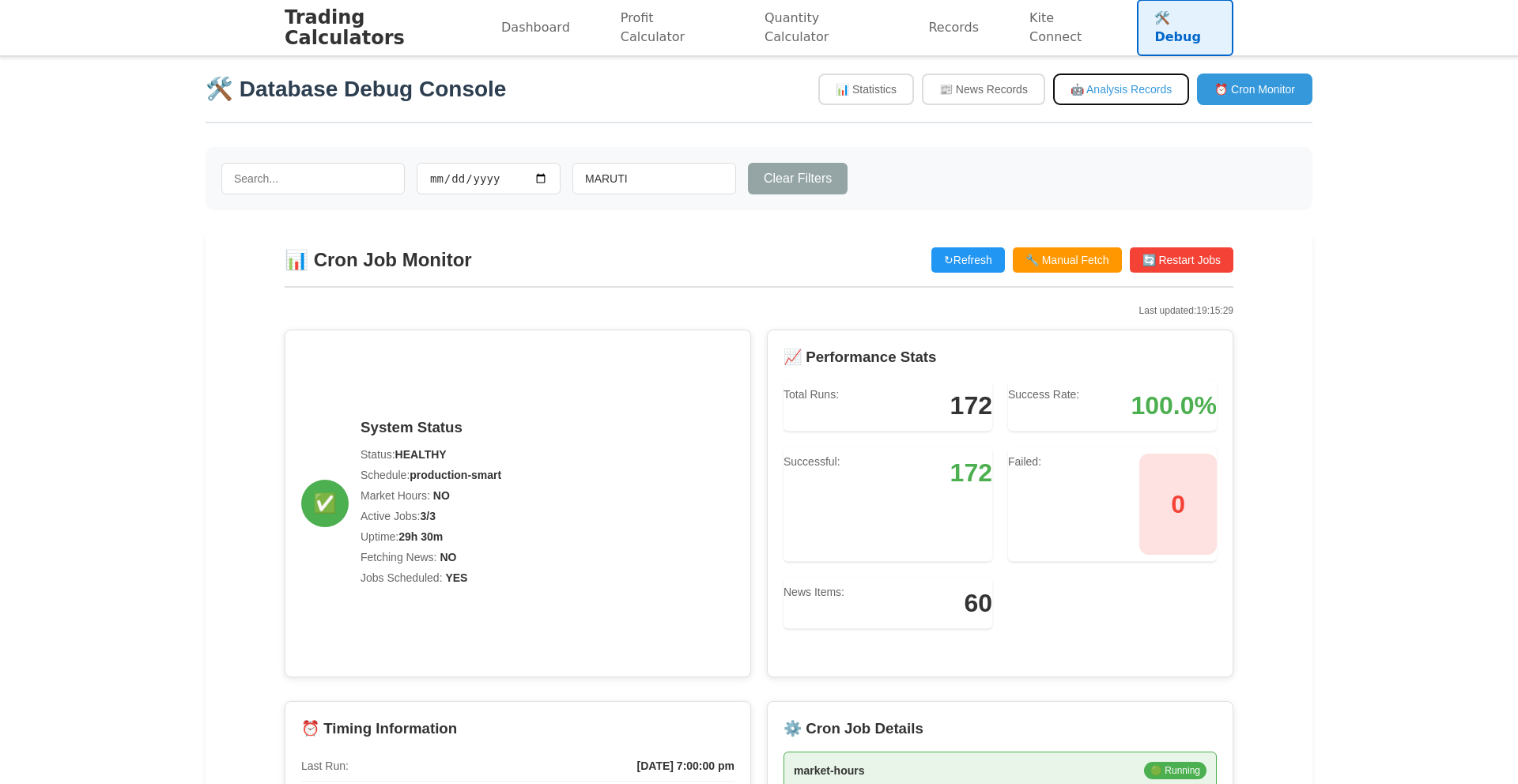
click at [1069, 94] on button "🤖 Analysis Records" at bounding box center [1120, 89] width 136 height 31
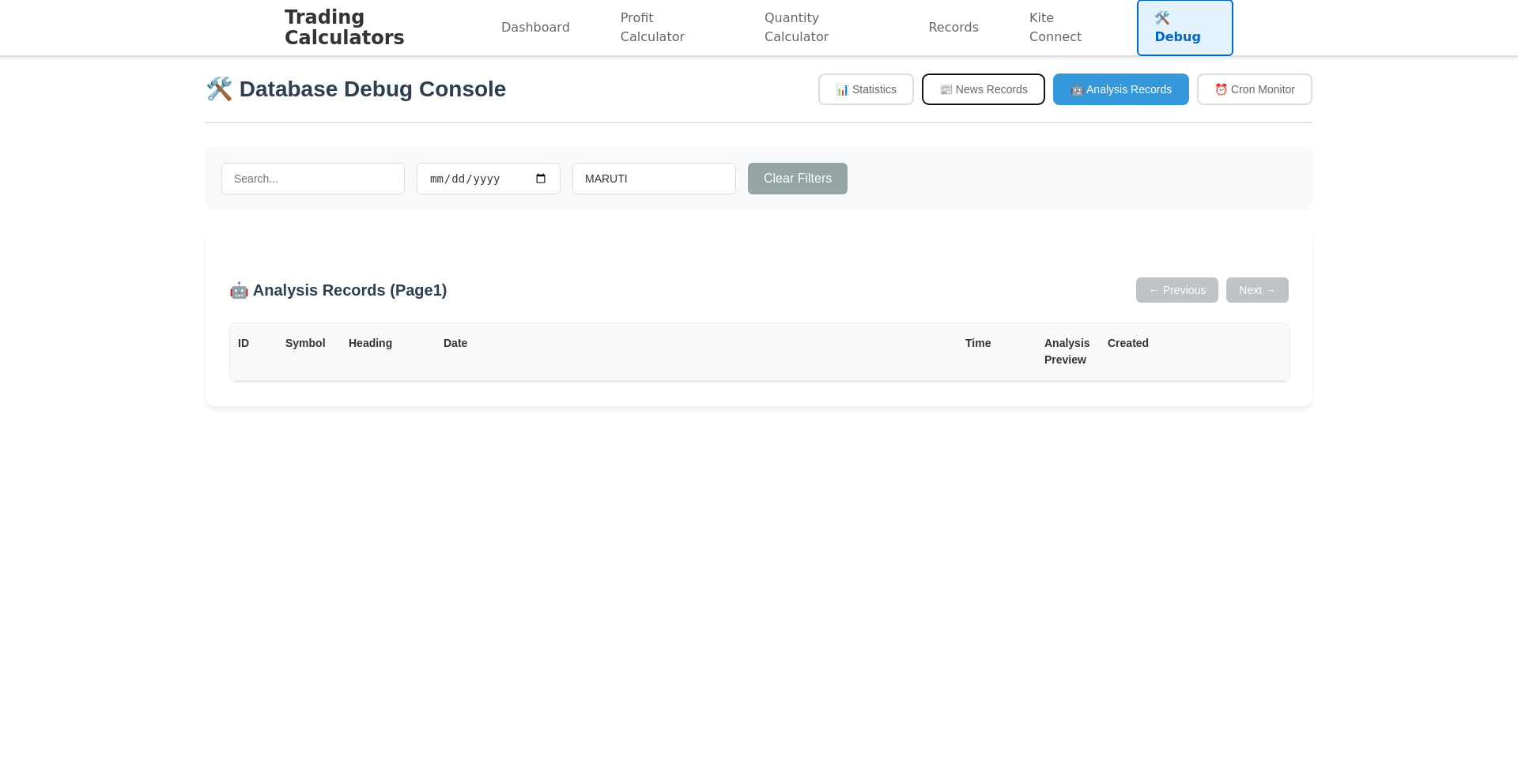
drag, startPoint x: 1005, startPoint y: 97, endPoint x: 1064, endPoint y: 96, distance: 59.0
click at [1005, 97] on button "📰 News Records" at bounding box center [983, 89] width 123 height 31
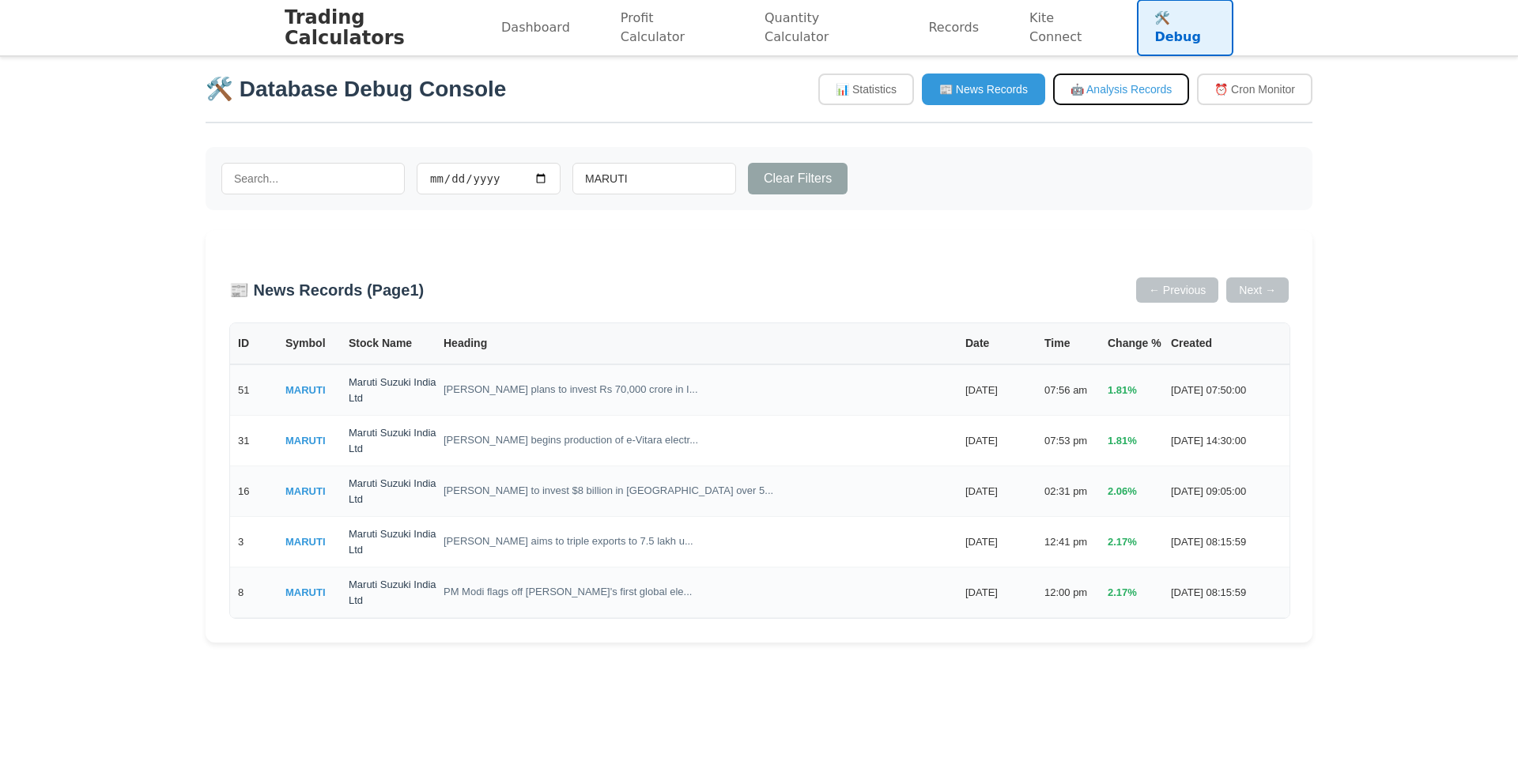
click at [1126, 91] on button "🤖 Analysis Records" at bounding box center [1120, 89] width 136 height 31
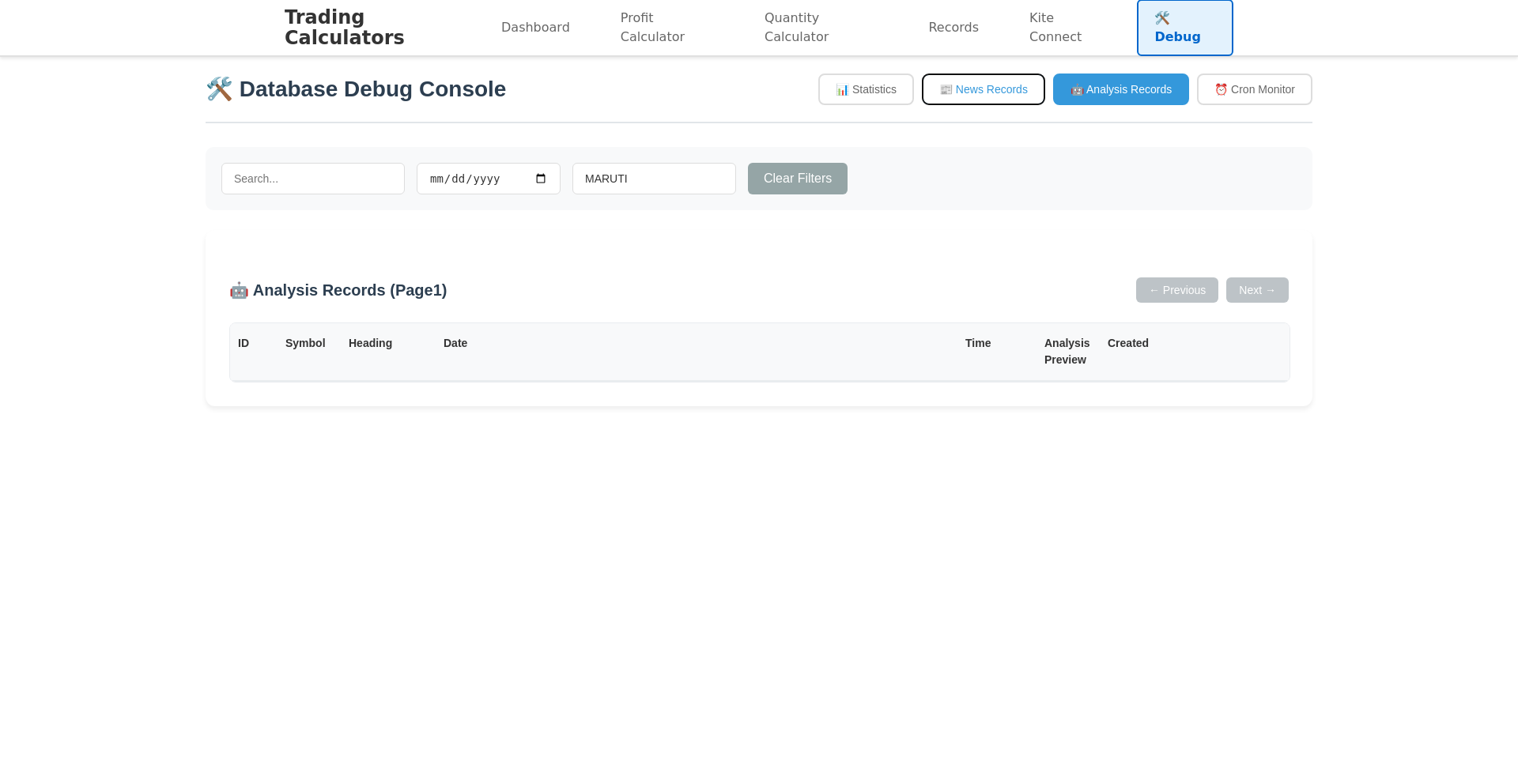
click at [980, 105] on button "📰 News Records" at bounding box center [983, 89] width 123 height 31
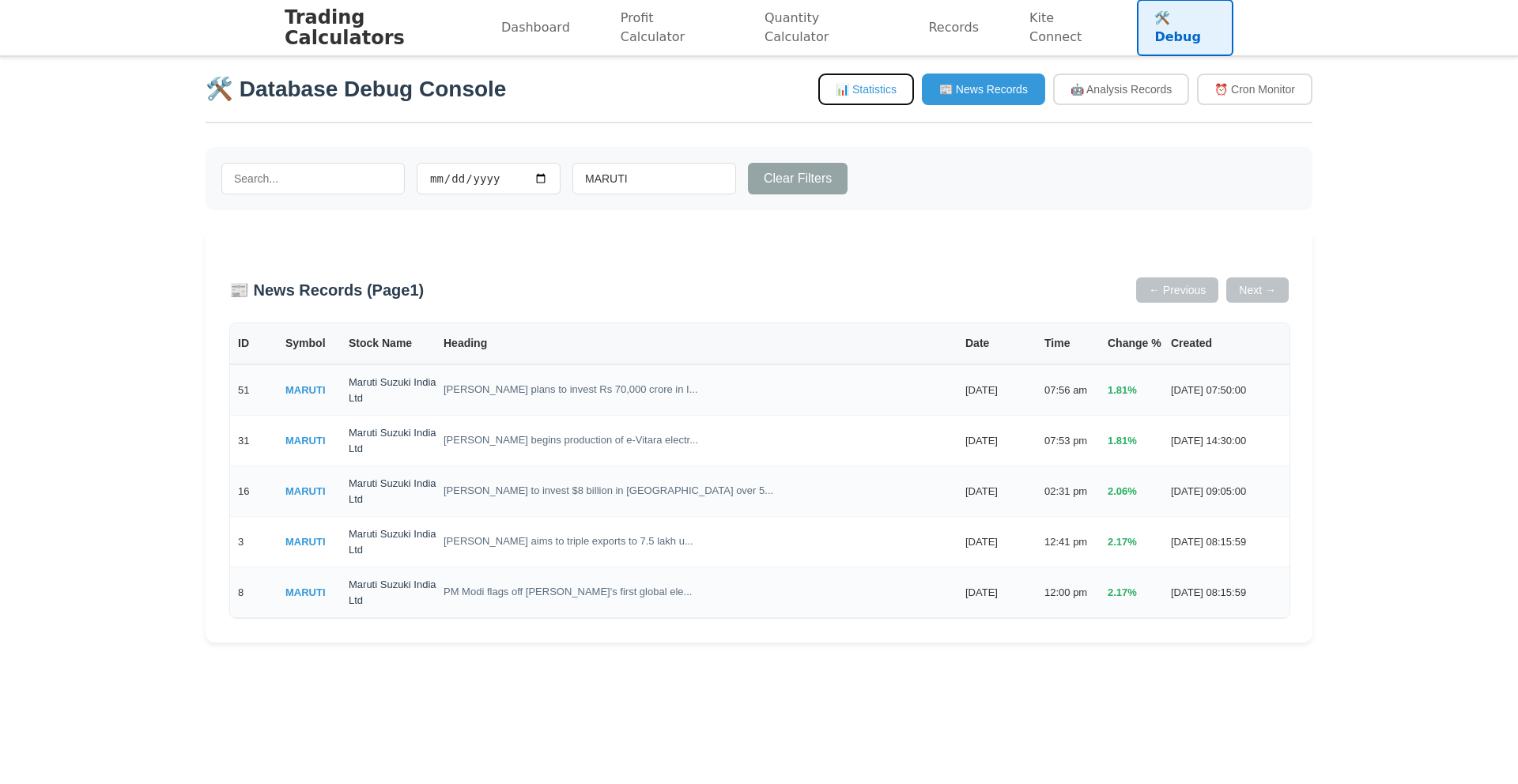
click at [861, 94] on button "📊 Statistics" at bounding box center [867, 89] width 96 height 31
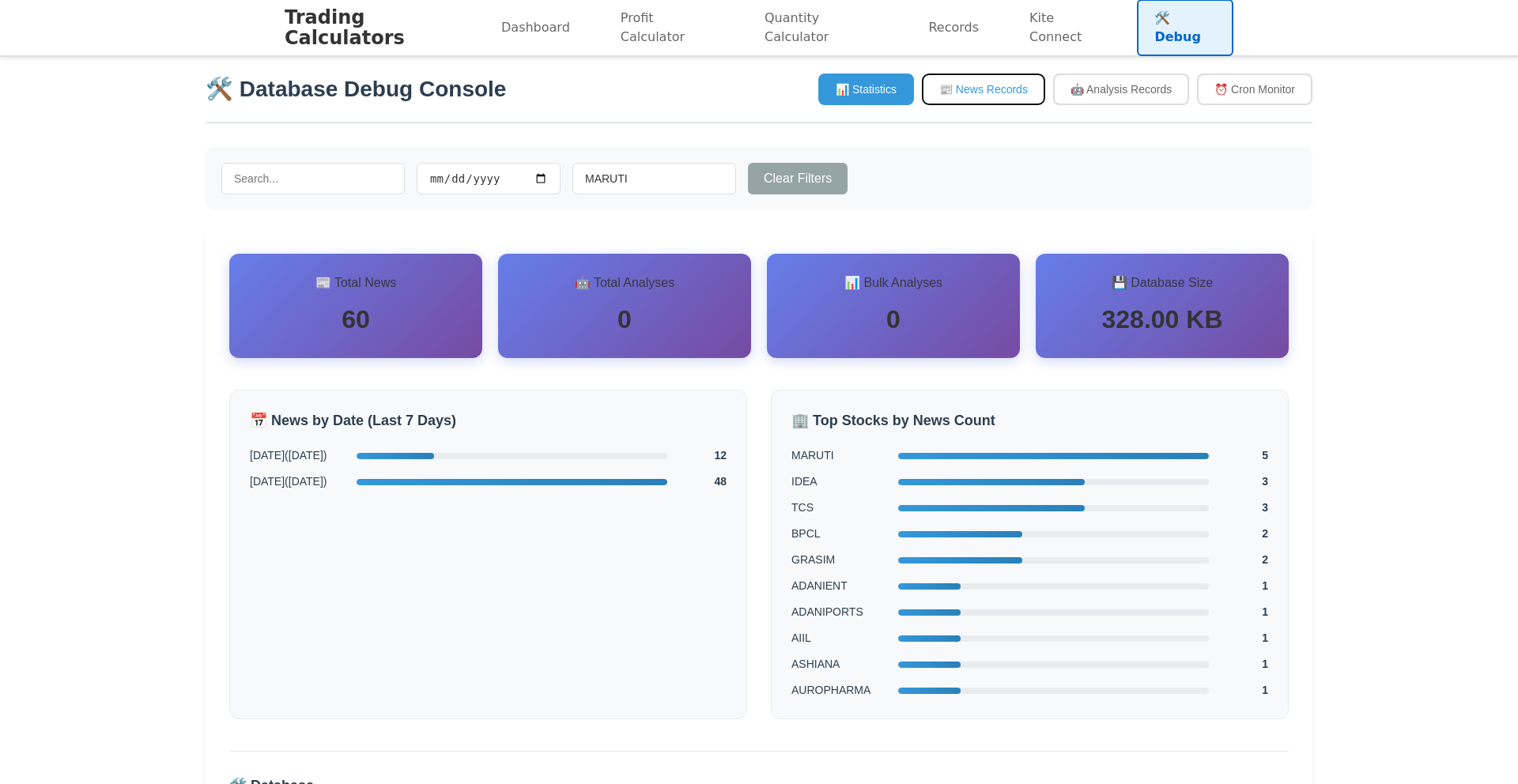
click at [979, 88] on button "📰 News Records" at bounding box center [983, 89] width 123 height 31
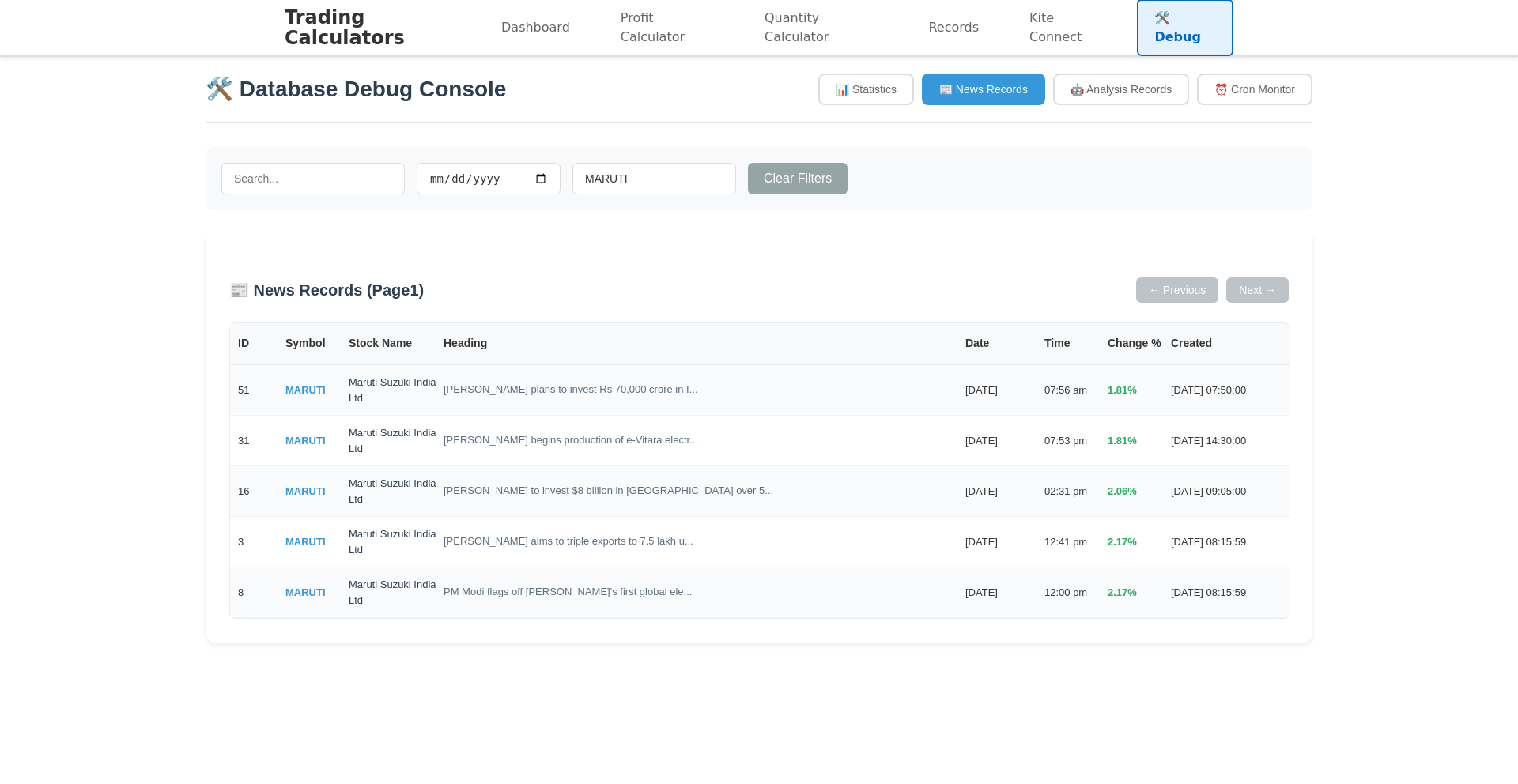
click at [1044, 90] on div "📊 Statistics 📰 News Records 🤖 Analysis Records ⏰ Cron Monitor" at bounding box center [1066, 89] width 495 height 31
click at [1086, 90] on button "🤖 Analysis Records" at bounding box center [1120, 89] width 136 height 31
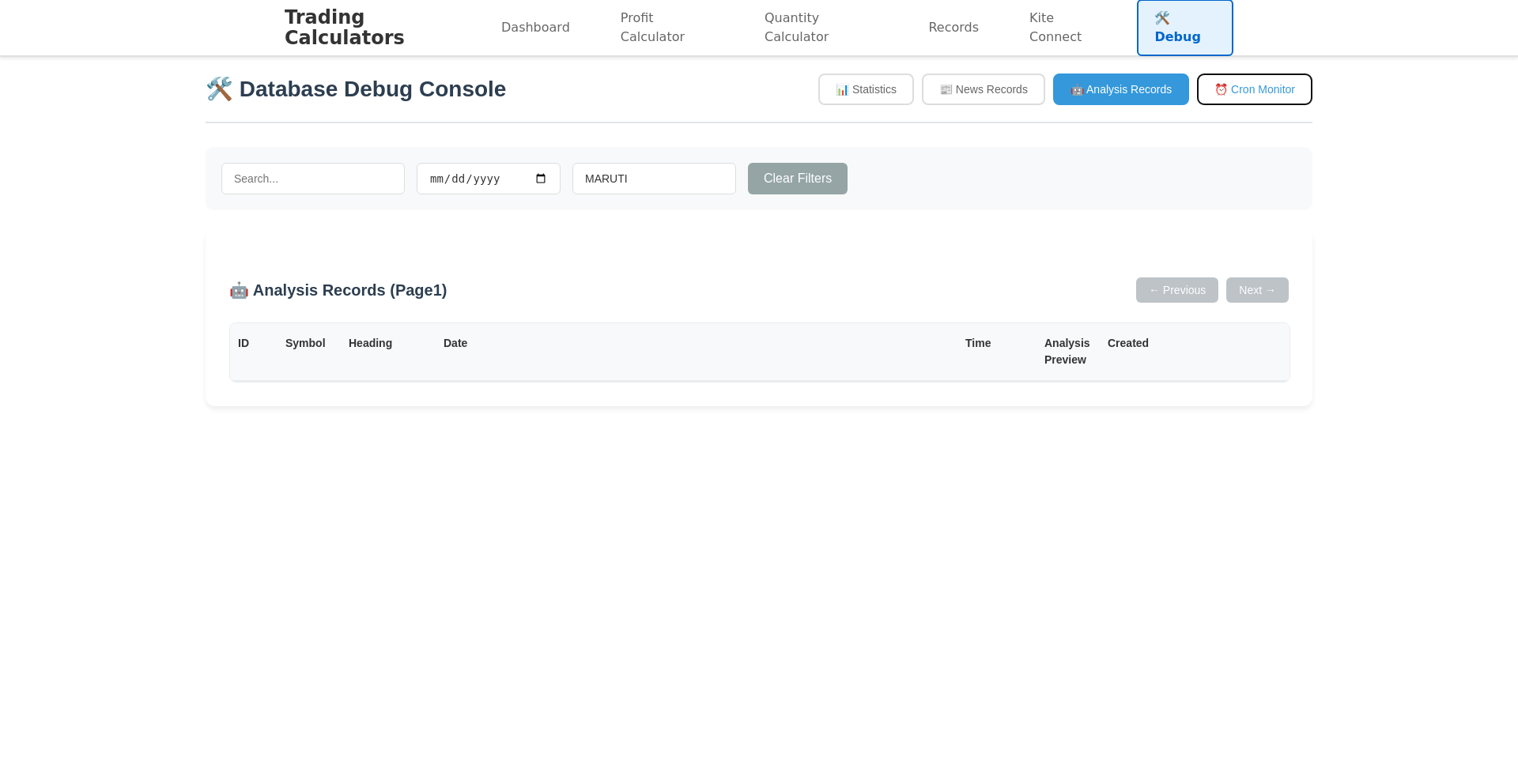
click at [1269, 89] on button "⏰ Cron Monitor" at bounding box center [1255, 89] width 116 height 31
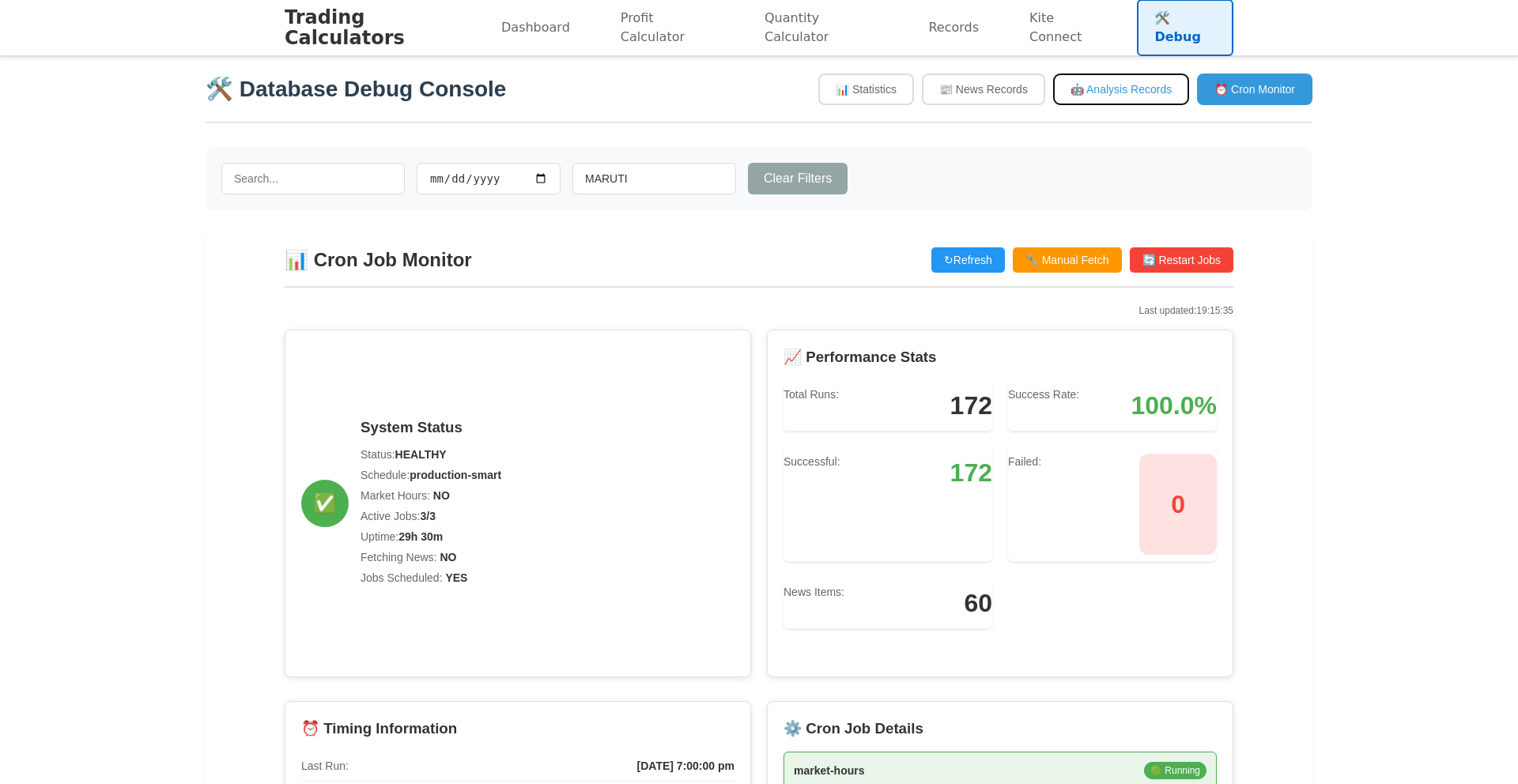
click at [1111, 96] on button "🤖 Analysis Records" at bounding box center [1120, 89] width 136 height 31
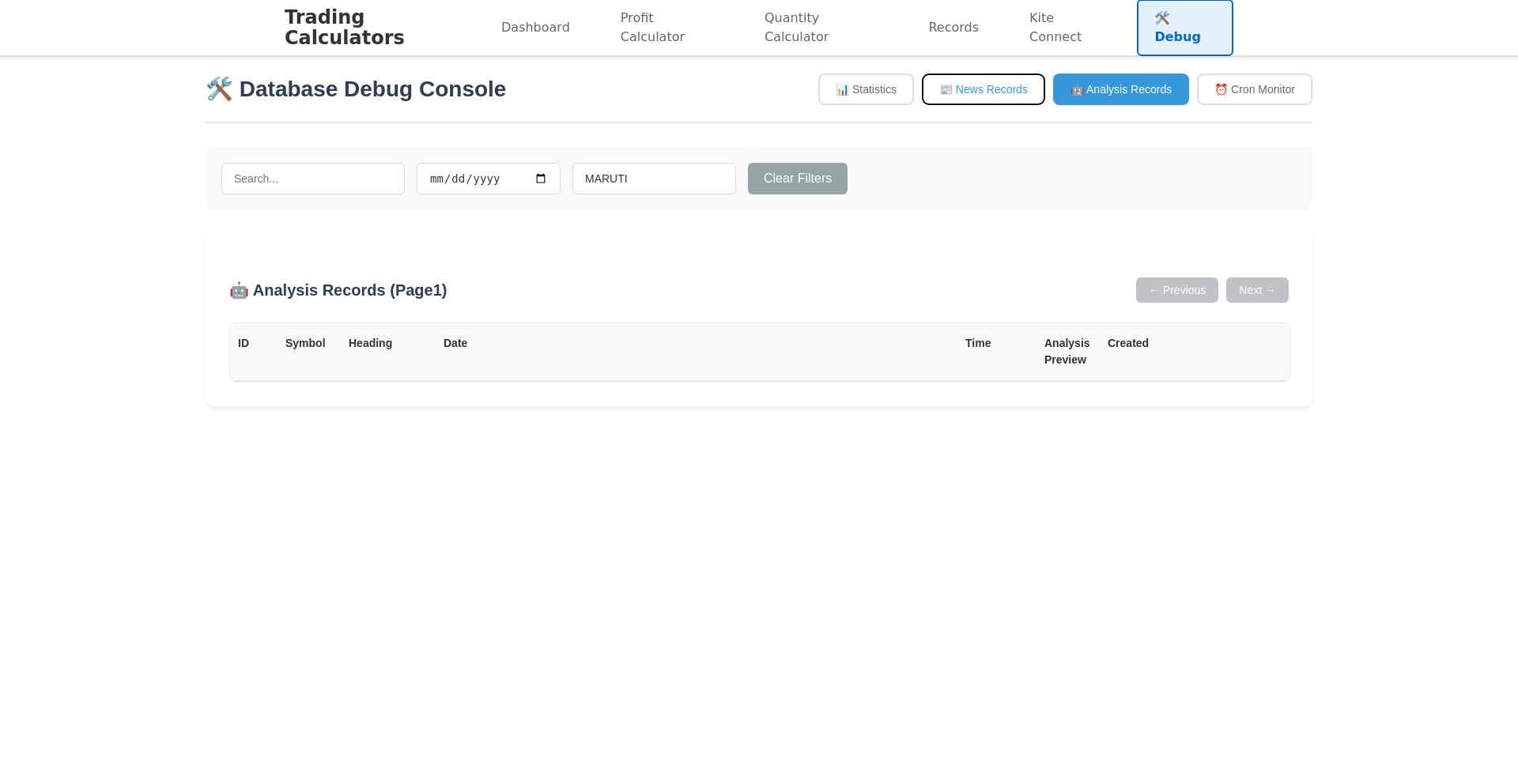
click at [972, 102] on button "📰 News Records" at bounding box center [983, 89] width 123 height 31
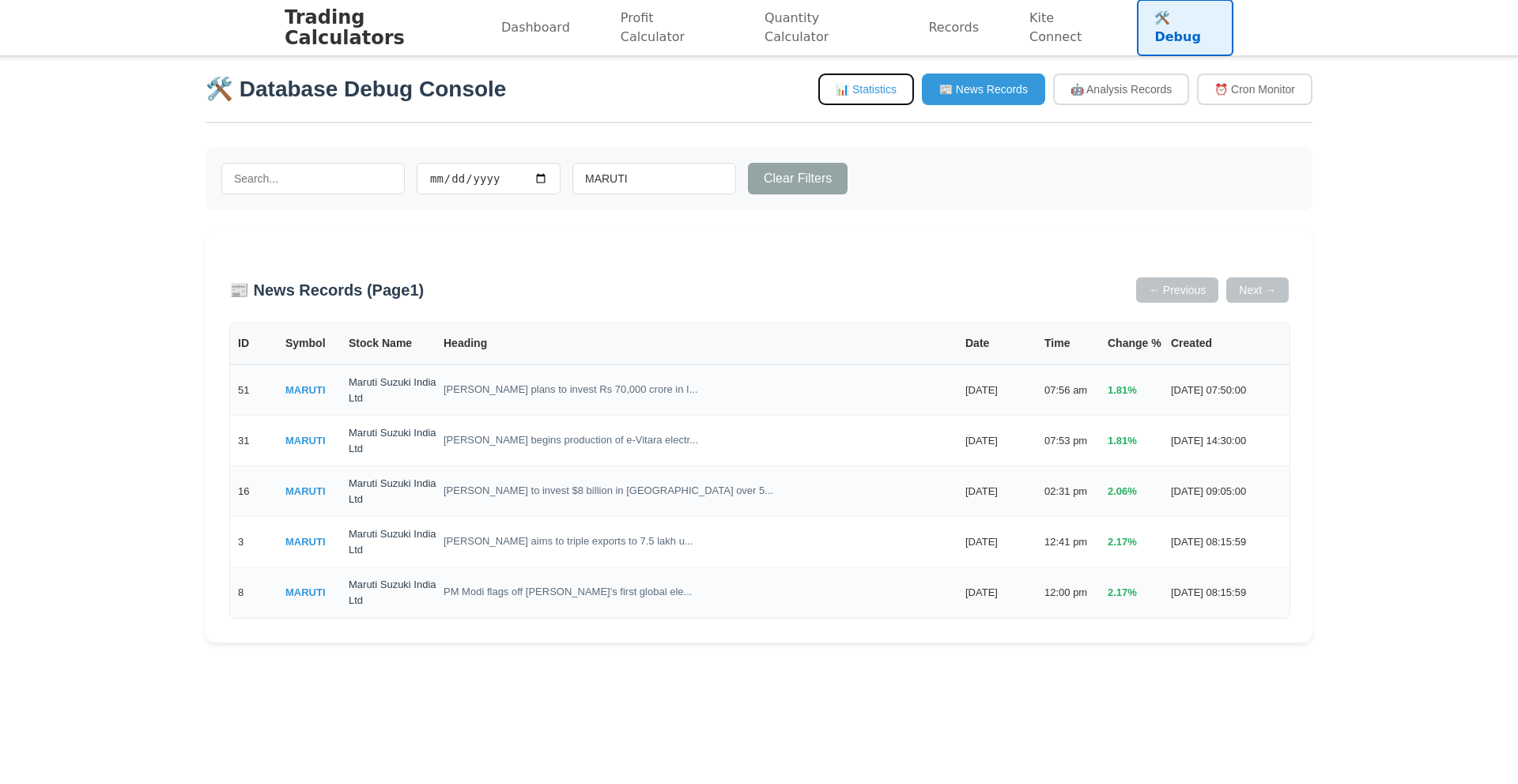
click at [890, 85] on button "📊 Statistics" at bounding box center [867, 89] width 96 height 31
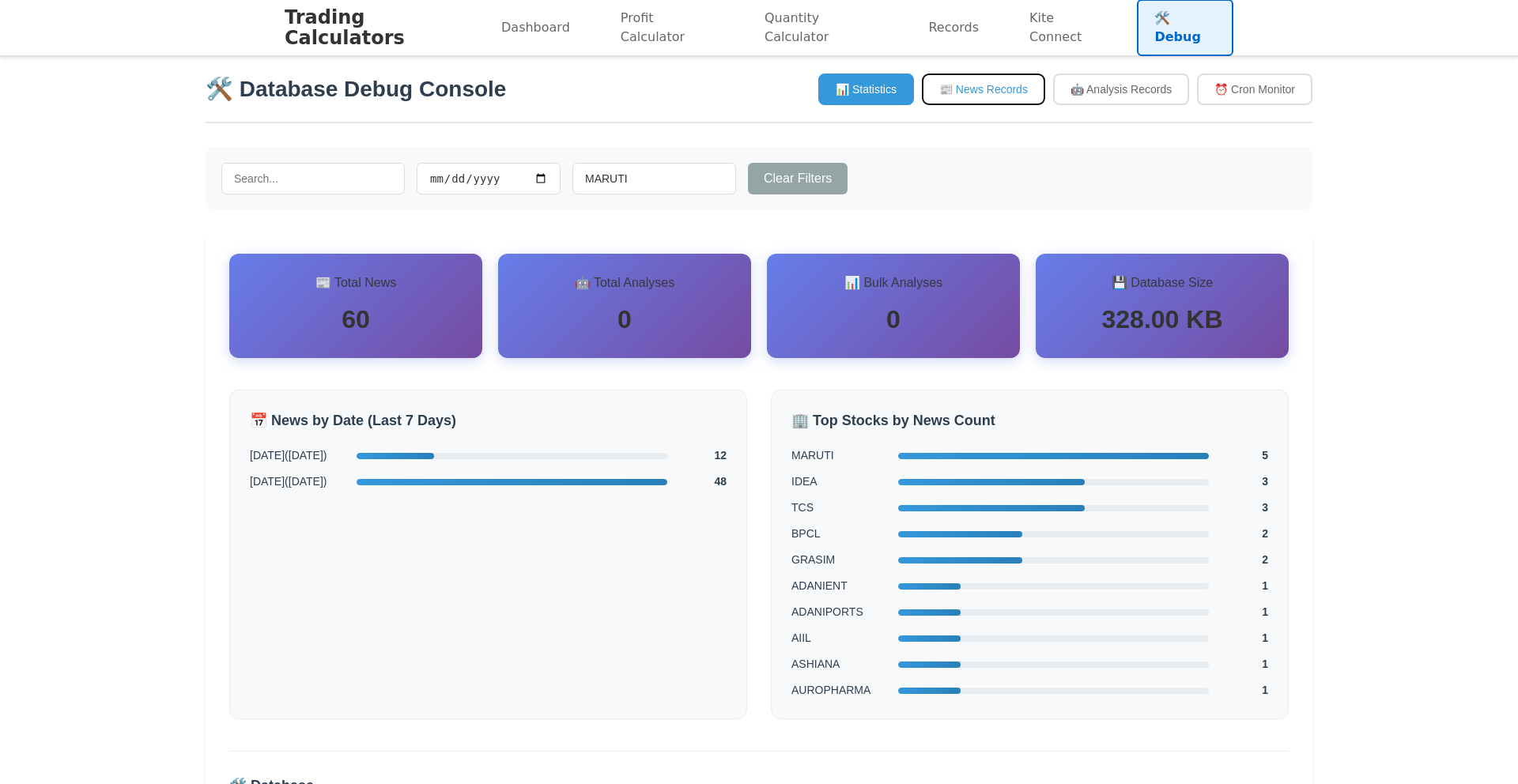
click at [971, 89] on button "📰 News Records" at bounding box center [983, 89] width 123 height 31
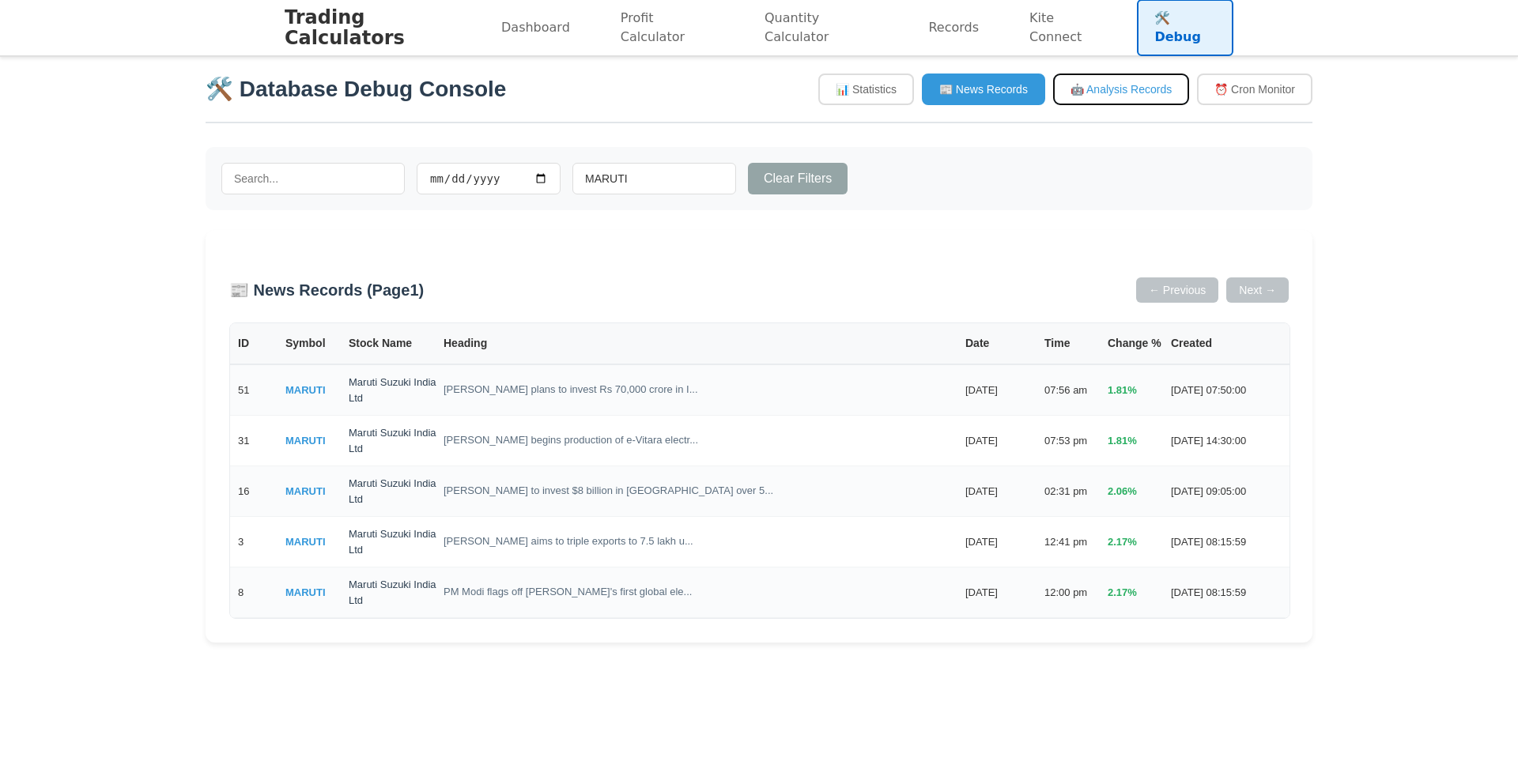
click at [1081, 92] on button "🤖 Analysis Records" at bounding box center [1120, 89] width 136 height 31
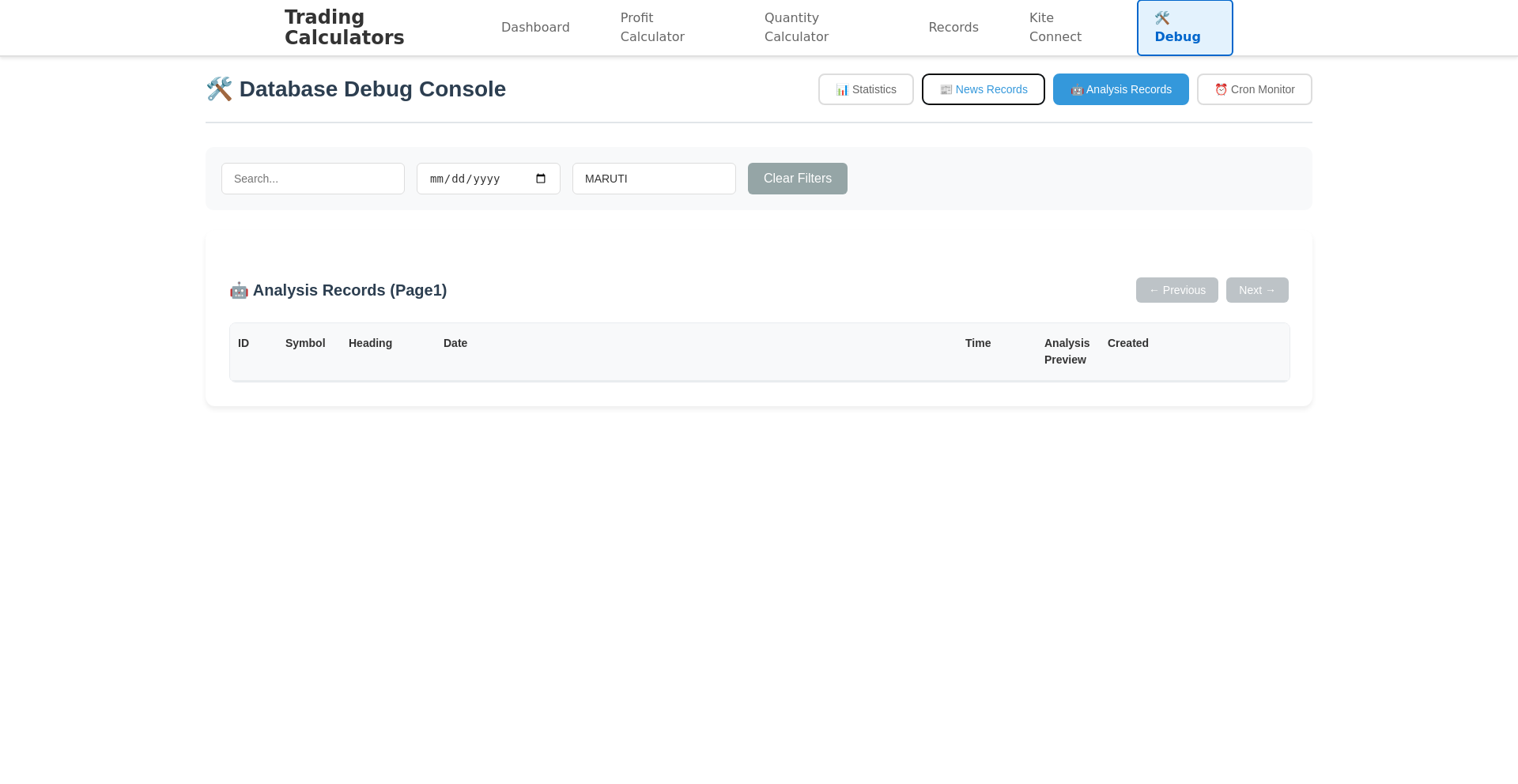
click at [993, 91] on button "📰 News Records" at bounding box center [983, 89] width 123 height 31
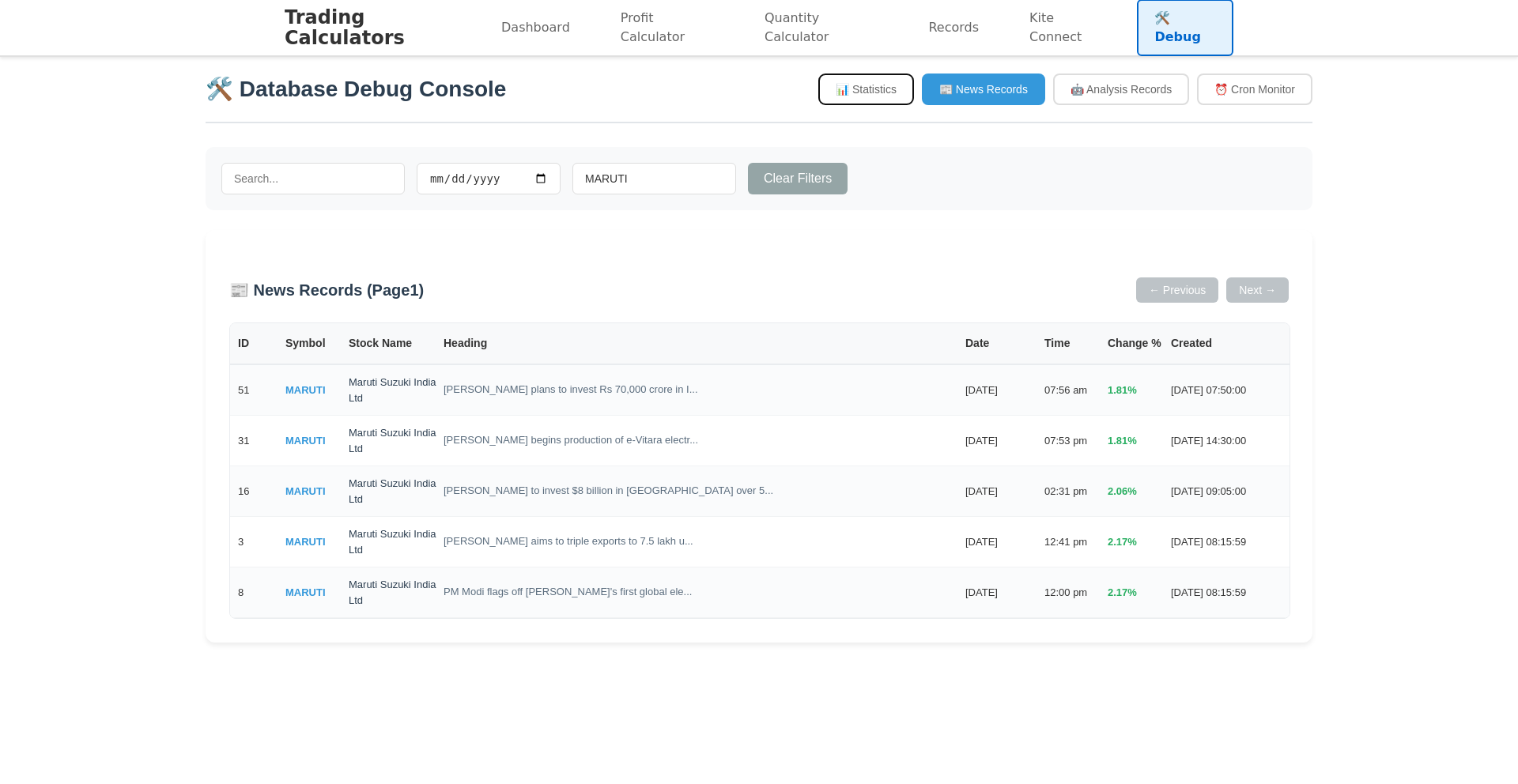
drag, startPoint x: 841, startPoint y: 95, endPoint x: 841, endPoint y: 109, distance: 14.0
click at [841, 98] on button "📊 Statistics" at bounding box center [867, 89] width 96 height 31
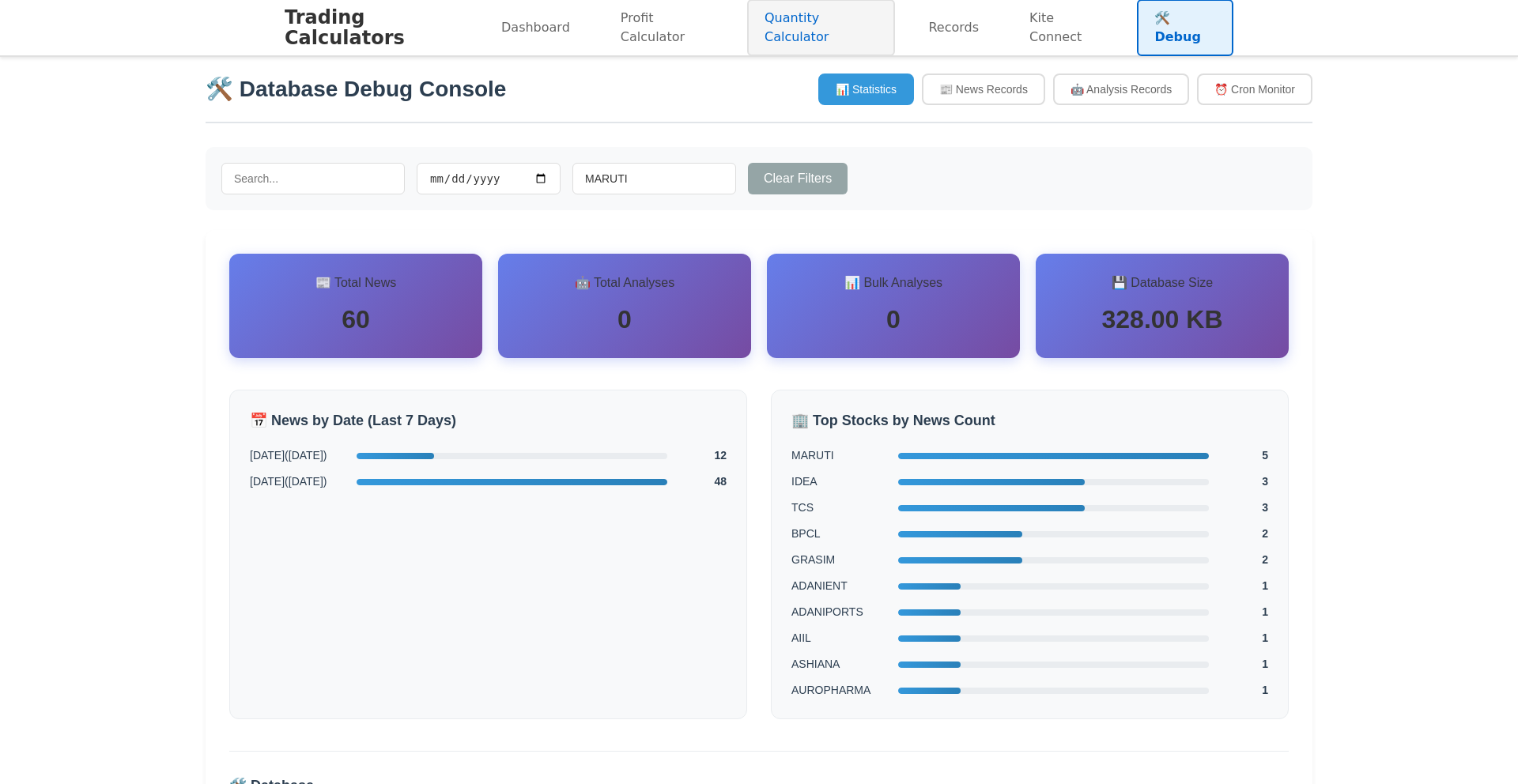
click at [852, 31] on link "Quantity Calculator" at bounding box center [821, 27] width 148 height 57
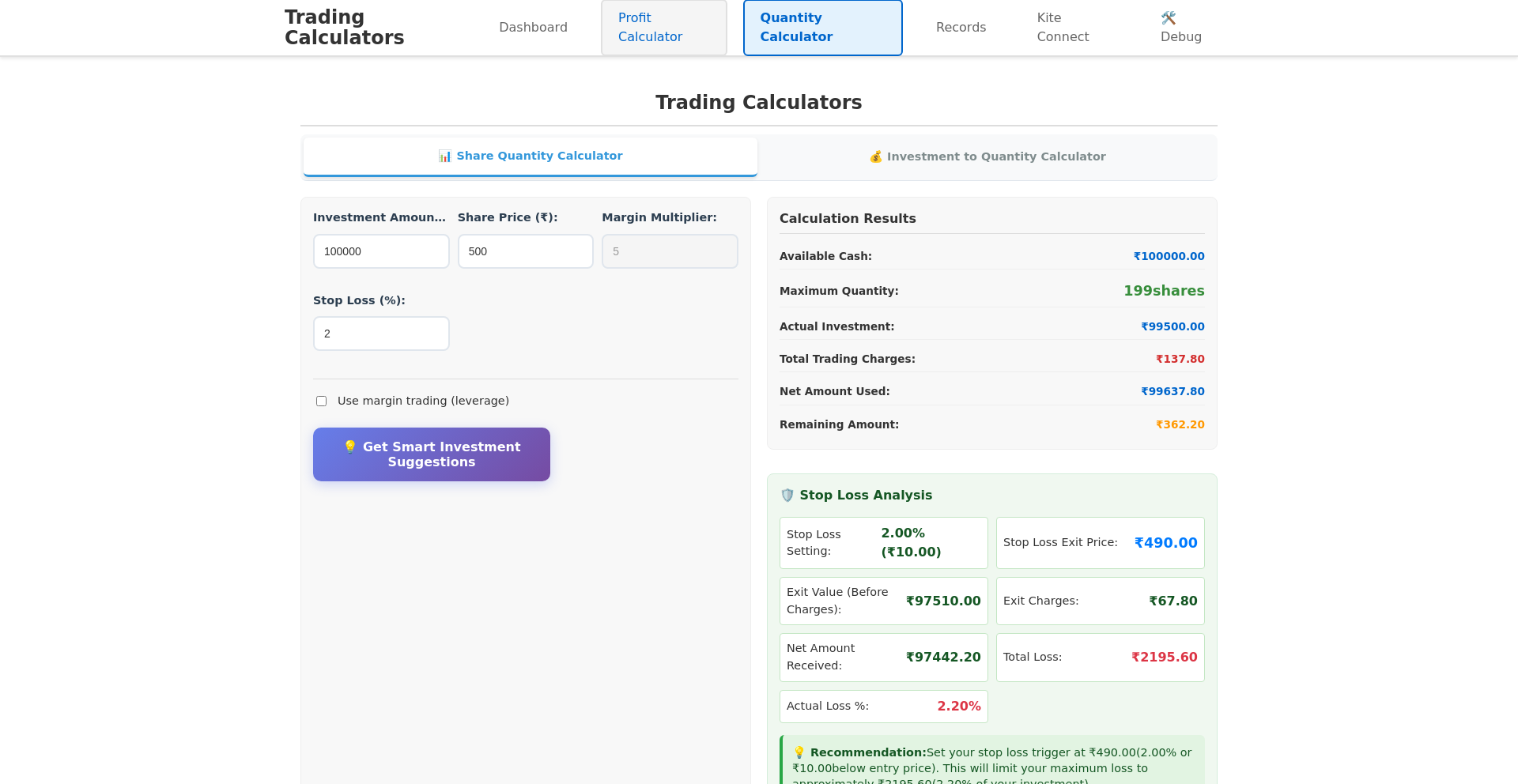
click at [713, 37] on link "Profit Calculator" at bounding box center [664, 27] width 126 height 57
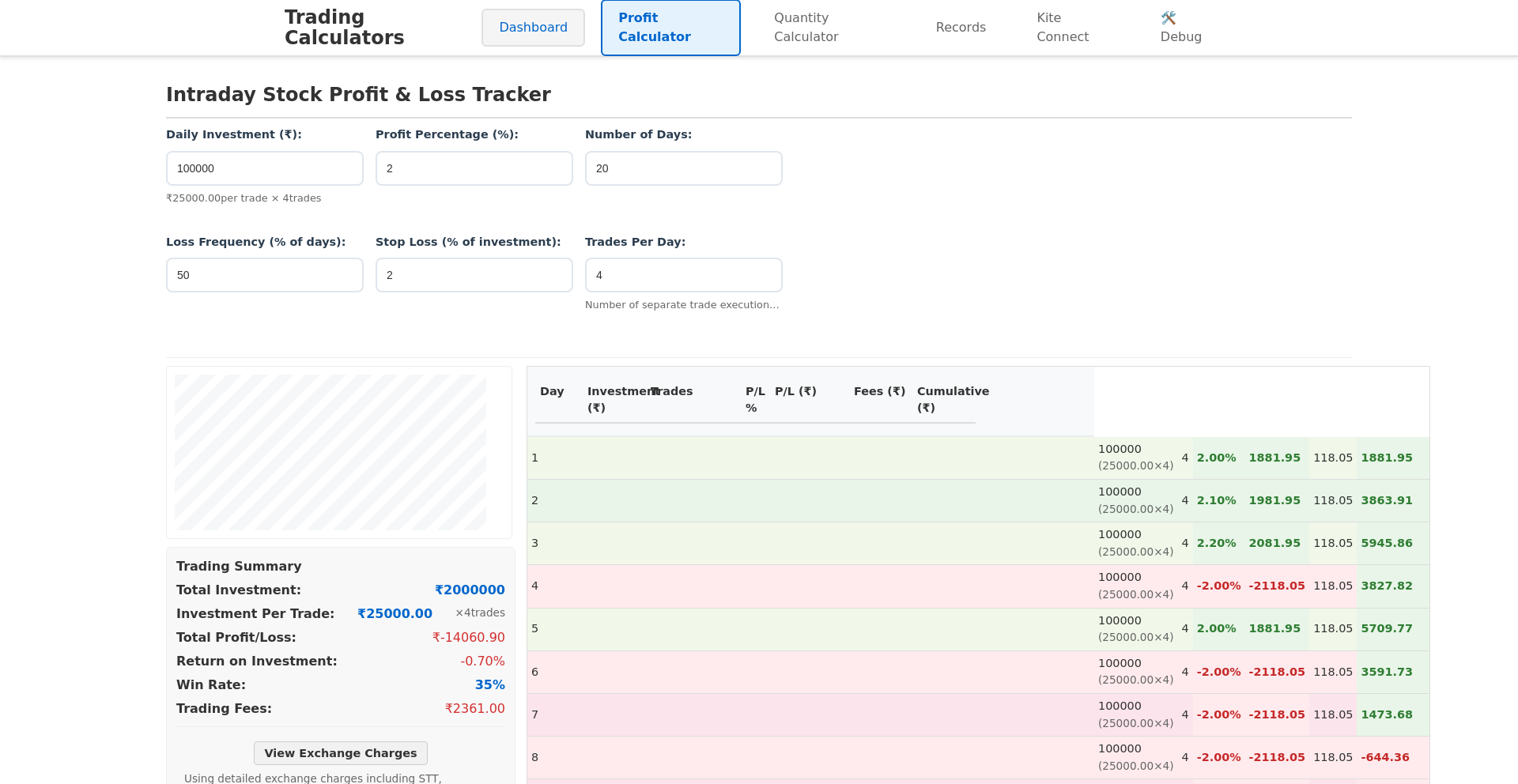
click at [537, 39] on link "Dashboard" at bounding box center [534, 27] width 104 height 38
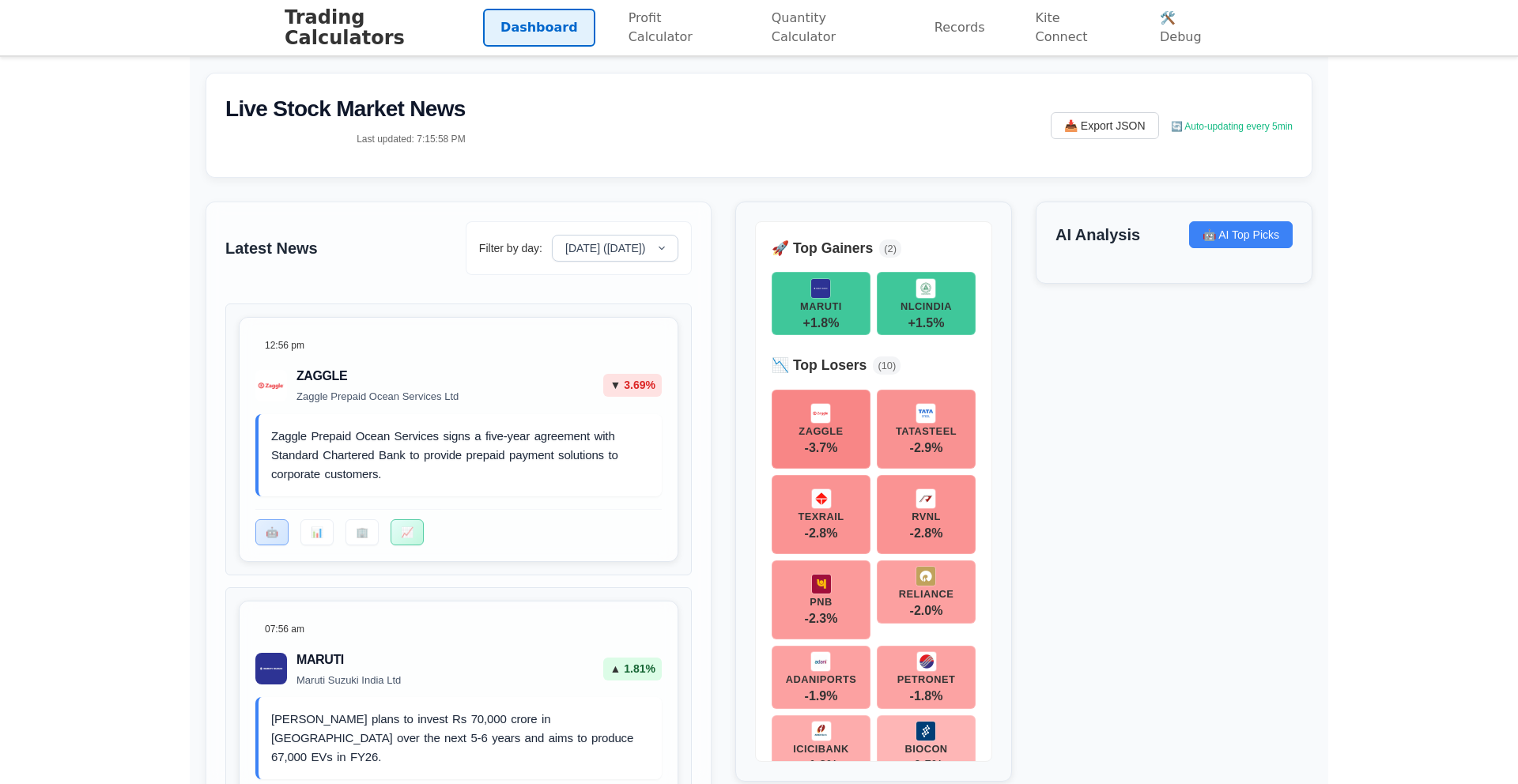
click at [731, 112] on div "Live Stock Market News Last updated: 7:15:58 PM 📥 Export JSON 🔄 Auto-updating e…" at bounding box center [759, 124] width 1107 height 105
